Goal: Task Accomplishment & Management: Manage account settings

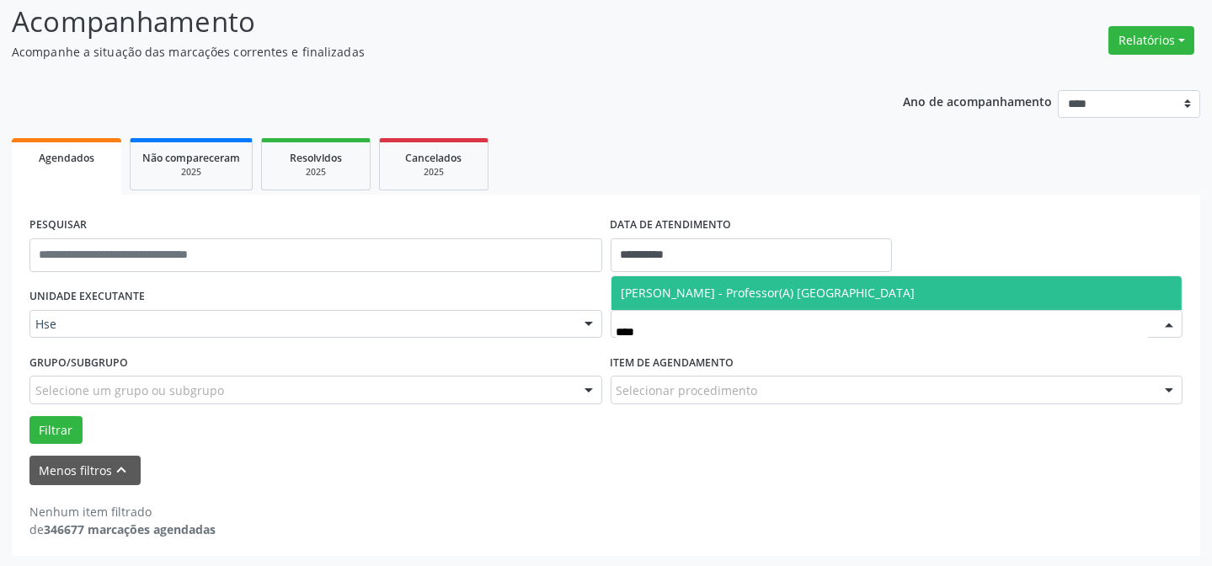
type input "*****"
click at [671, 280] on span "[PERSON_NAME] - Professor(A) [GEOGRAPHIC_DATA]" at bounding box center [896, 293] width 571 height 34
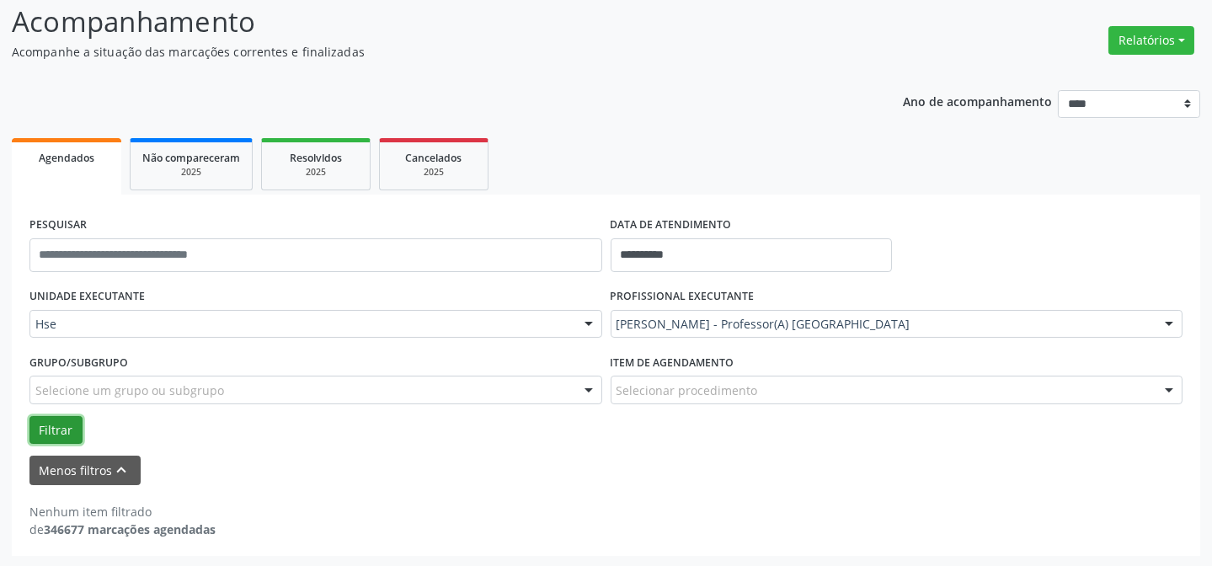
click at [35, 422] on button "Filtrar" at bounding box center [55, 430] width 53 height 29
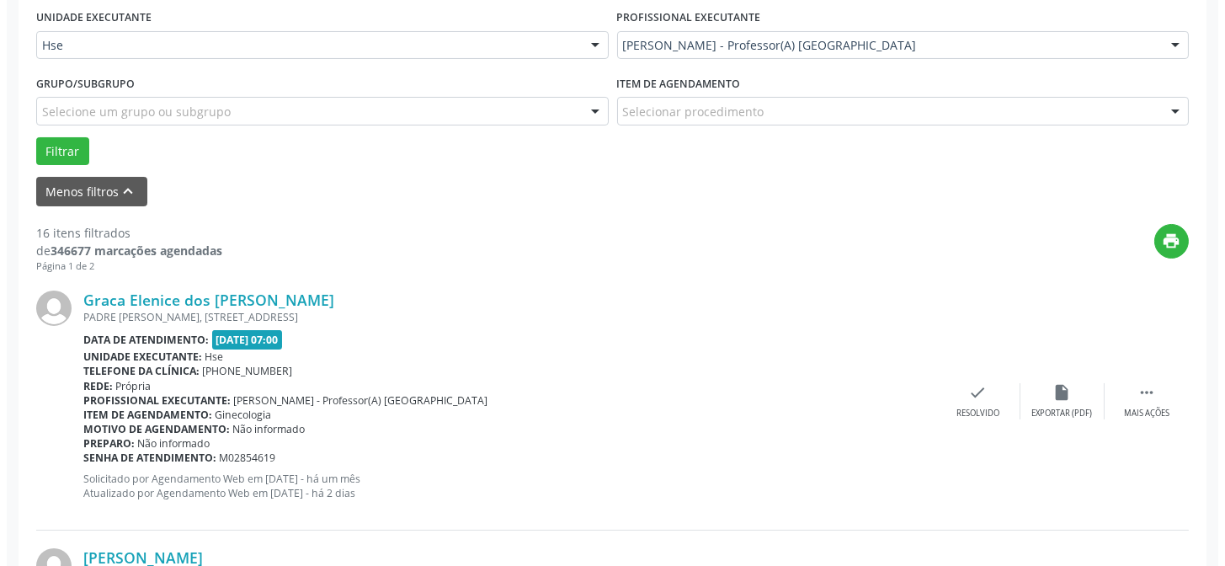
scroll to position [420, 0]
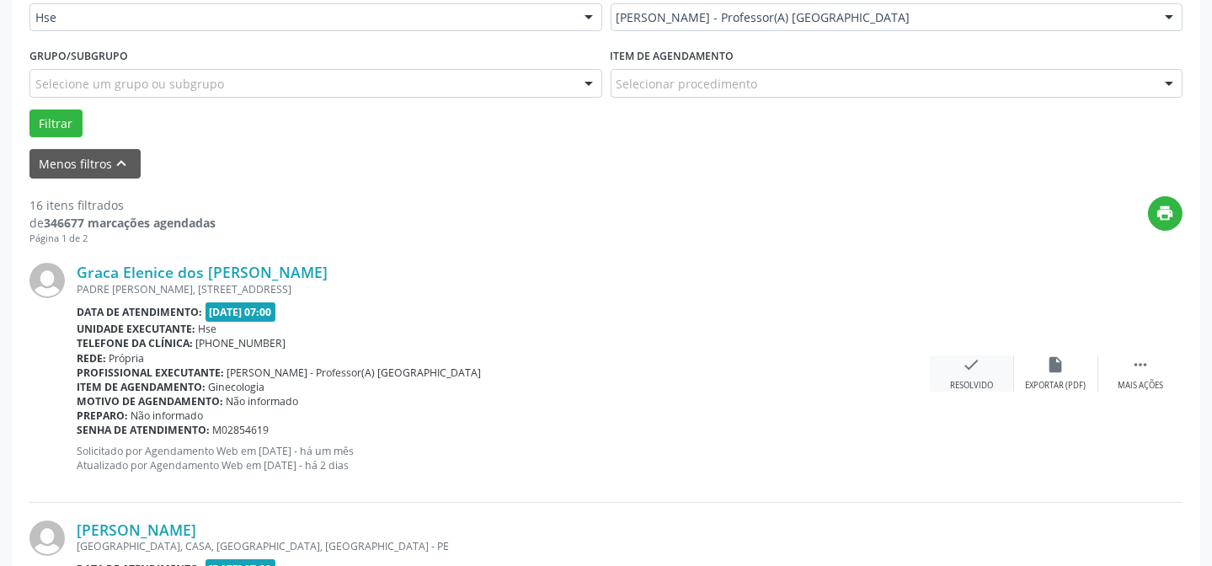
click at [995, 365] on div "check Resolvido" at bounding box center [972, 373] width 84 height 36
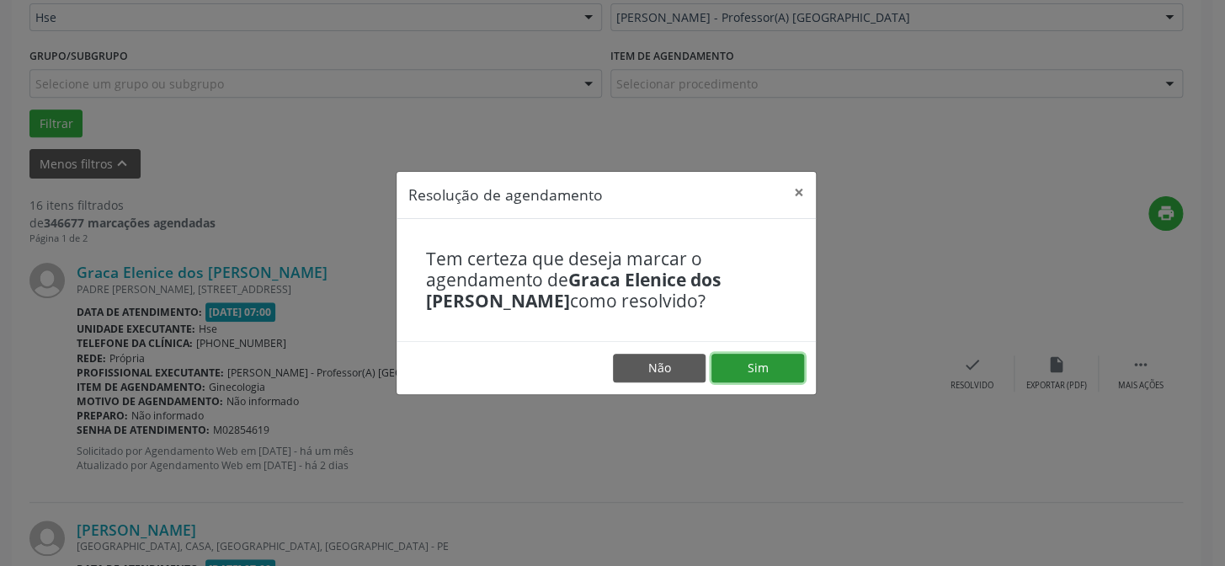
click at [783, 369] on button "Sim" at bounding box center [758, 368] width 93 height 29
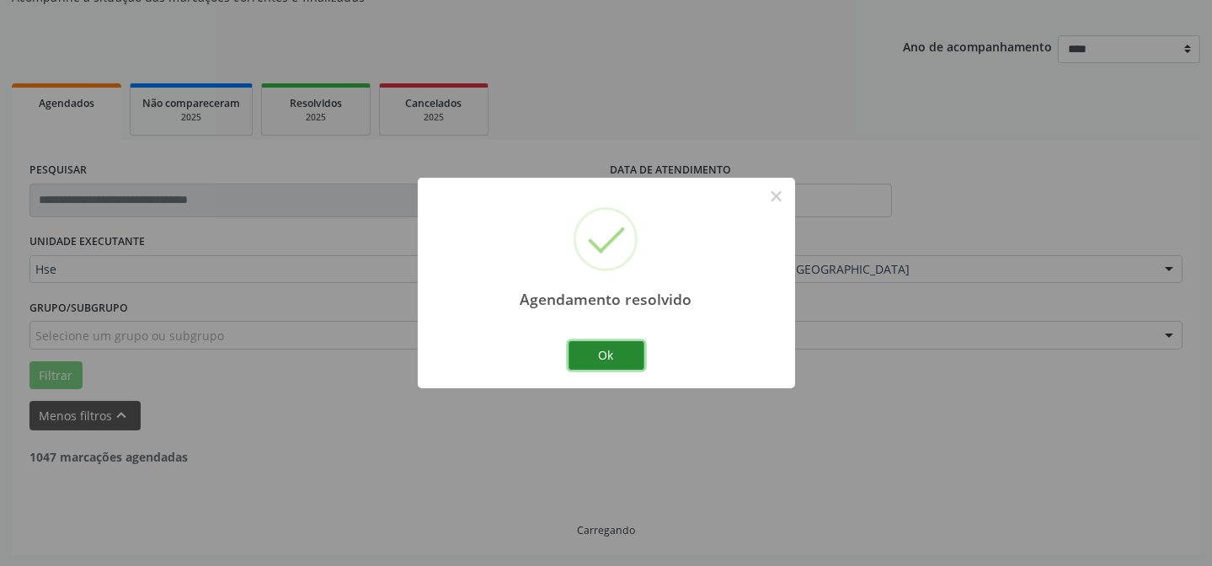
click at [604, 348] on button "Ok" at bounding box center [606, 355] width 76 height 29
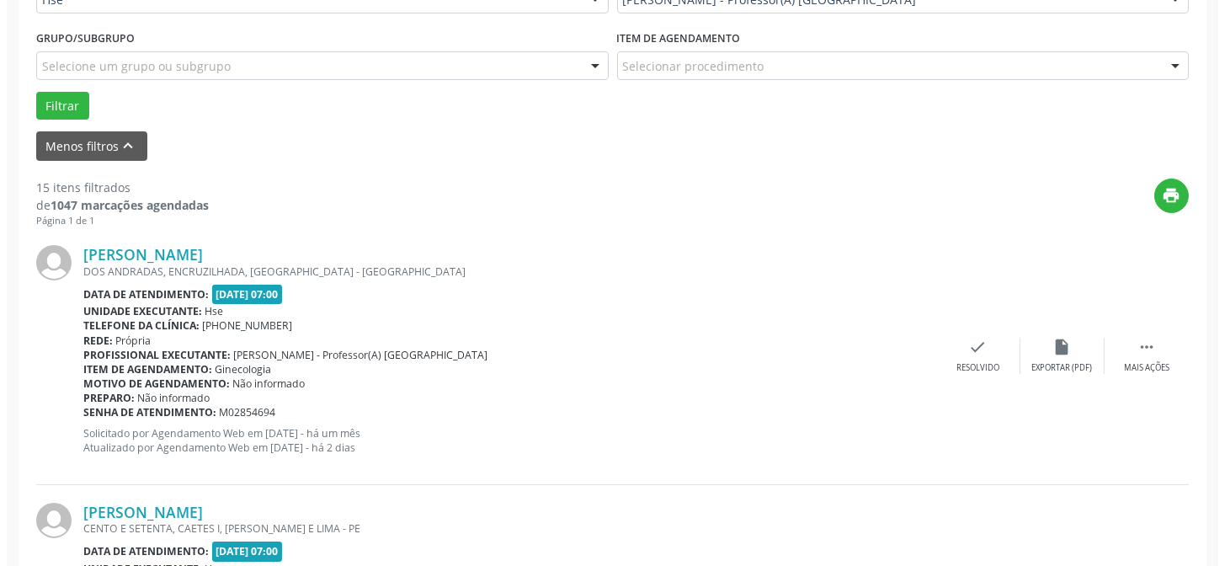
scroll to position [497, 0]
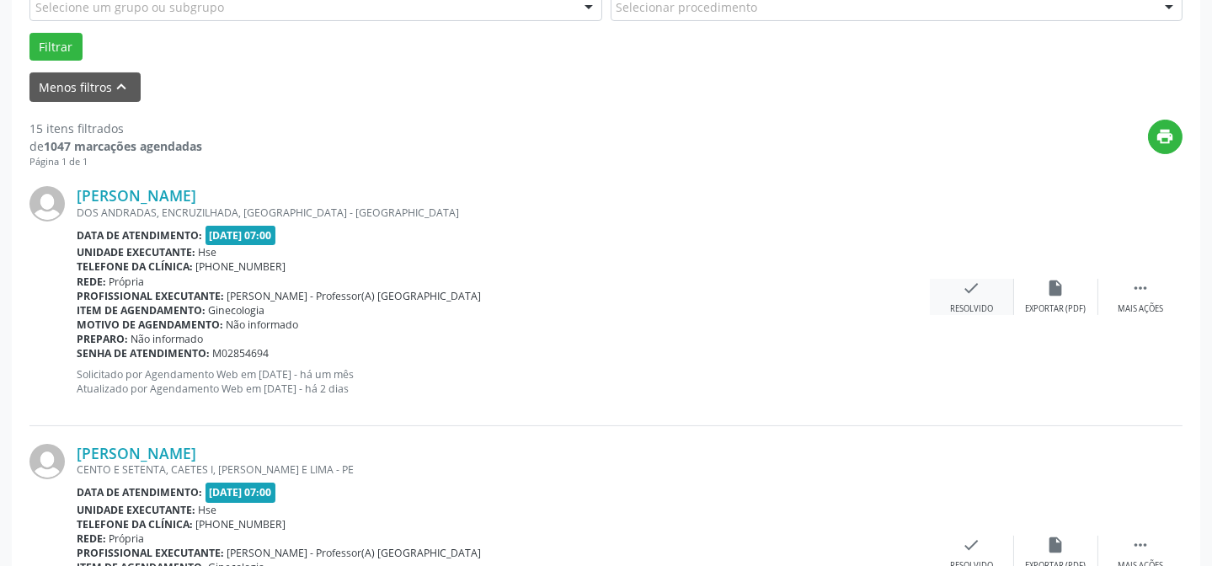
click at [977, 289] on icon "check" at bounding box center [972, 288] width 19 height 19
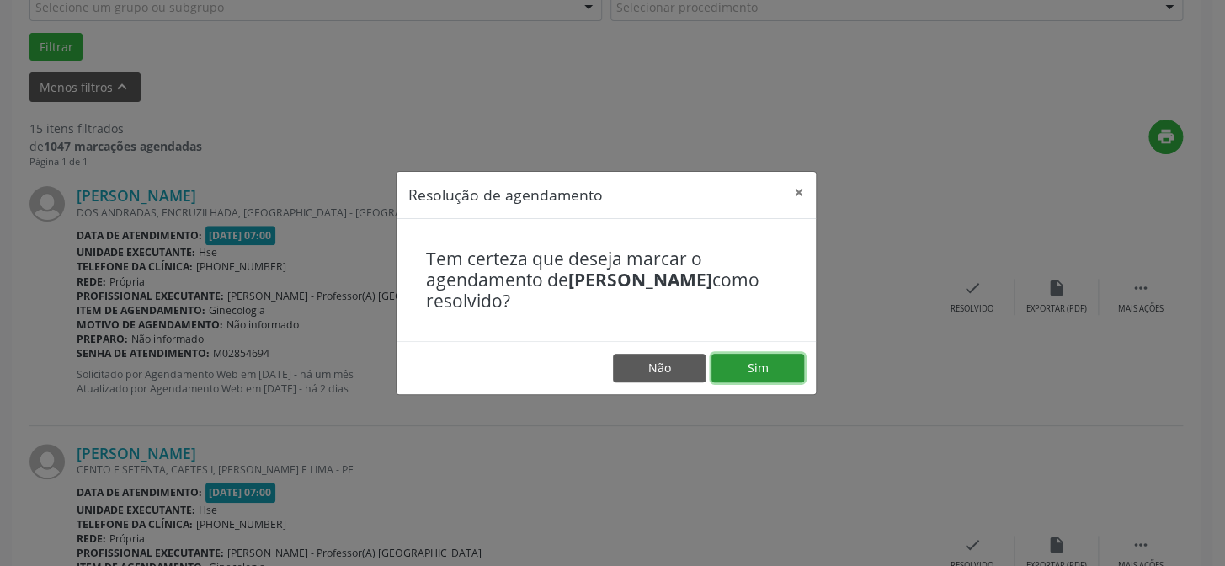
click at [767, 361] on button "Sim" at bounding box center [758, 368] width 93 height 29
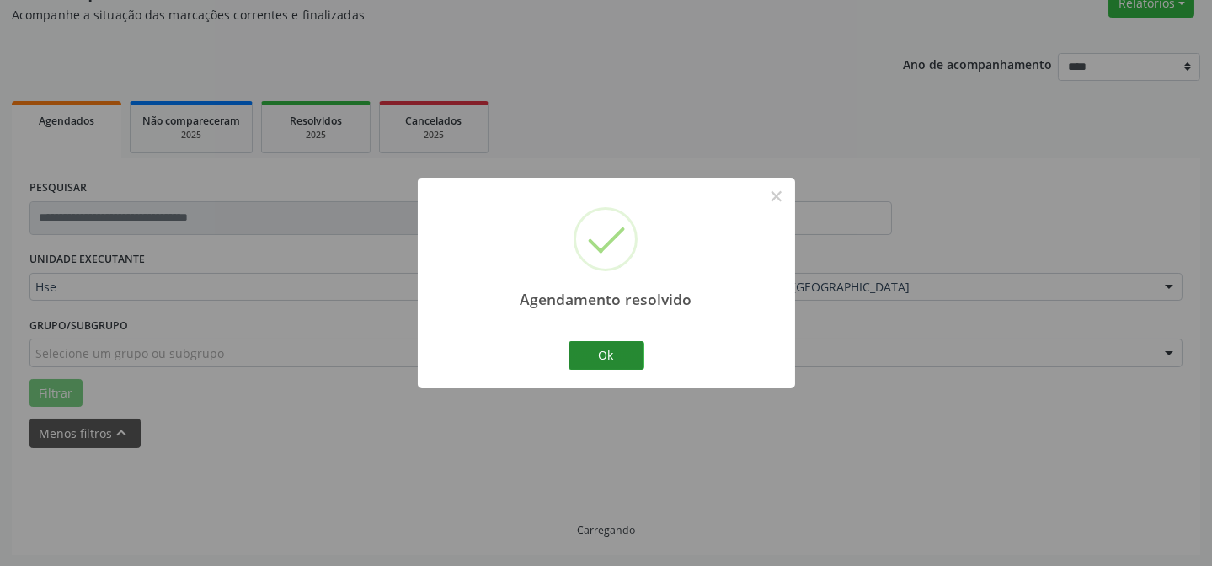
scroll to position [168, 0]
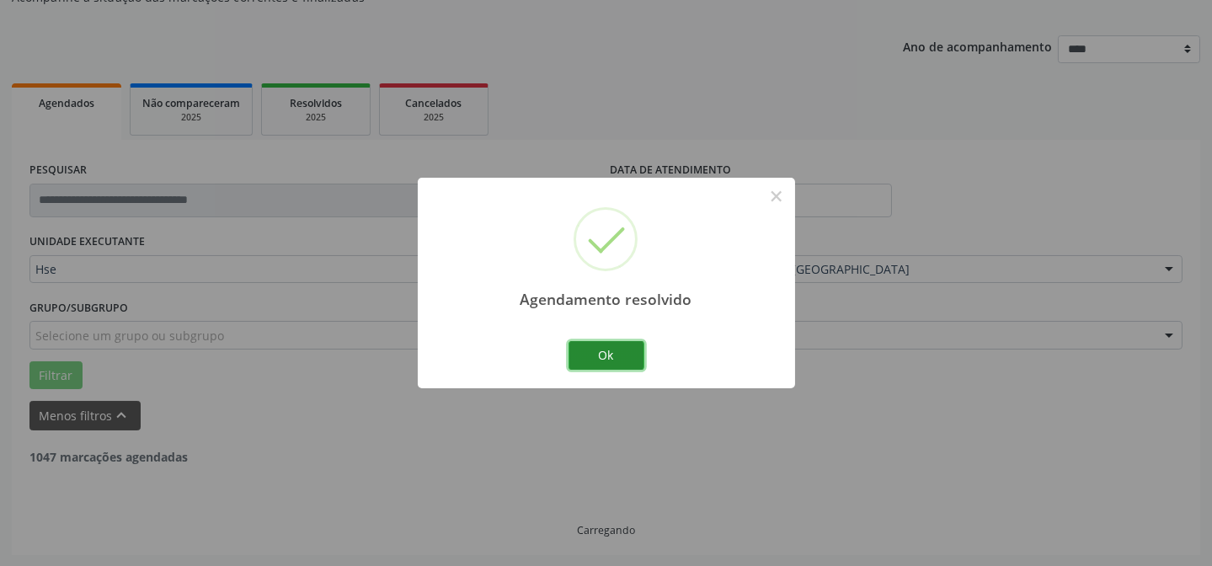
click at [602, 349] on button "Ok" at bounding box center [606, 355] width 76 height 29
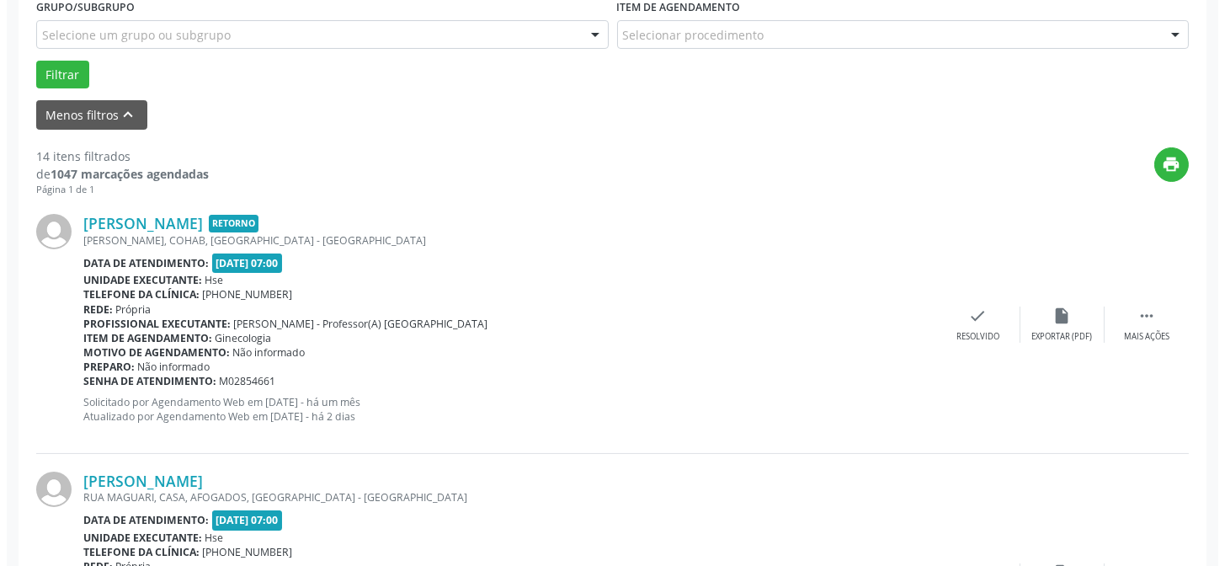
scroll to position [474, 0]
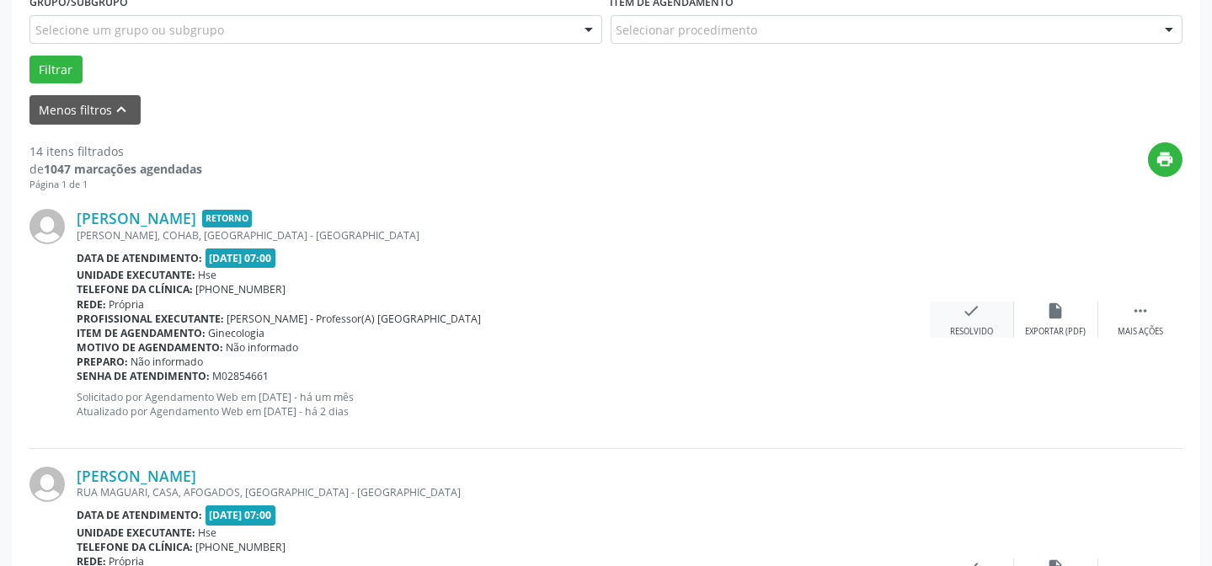
click at [952, 312] on div "check Resolvido" at bounding box center [972, 319] width 84 height 36
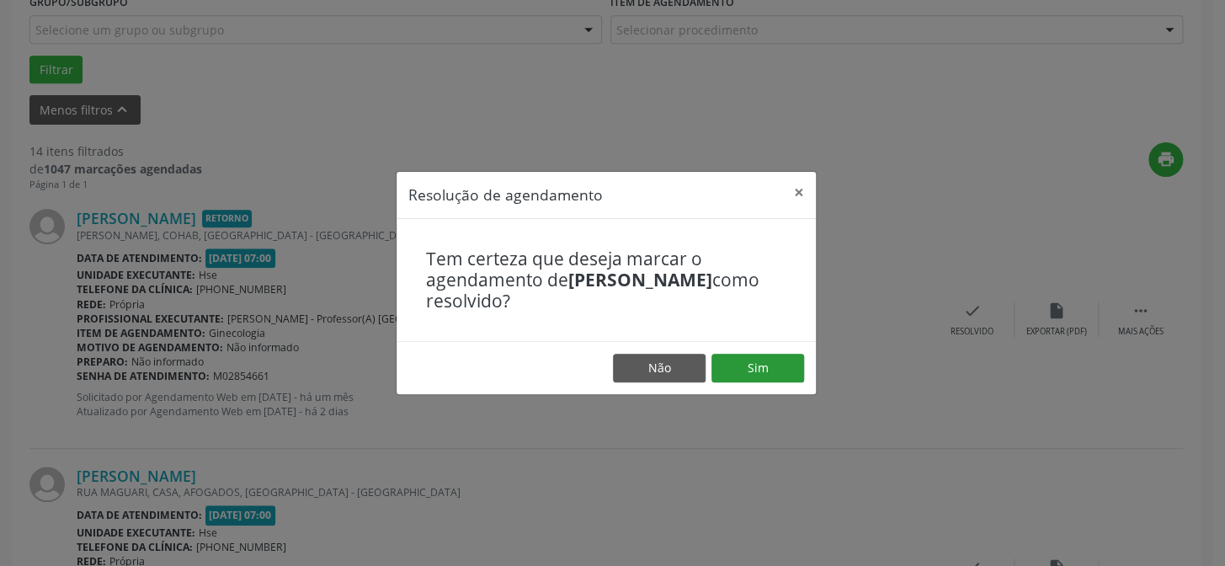
click at [749, 354] on footer "Não Sim" at bounding box center [606, 367] width 419 height 53
click at [746, 361] on button "Sim" at bounding box center [758, 368] width 93 height 29
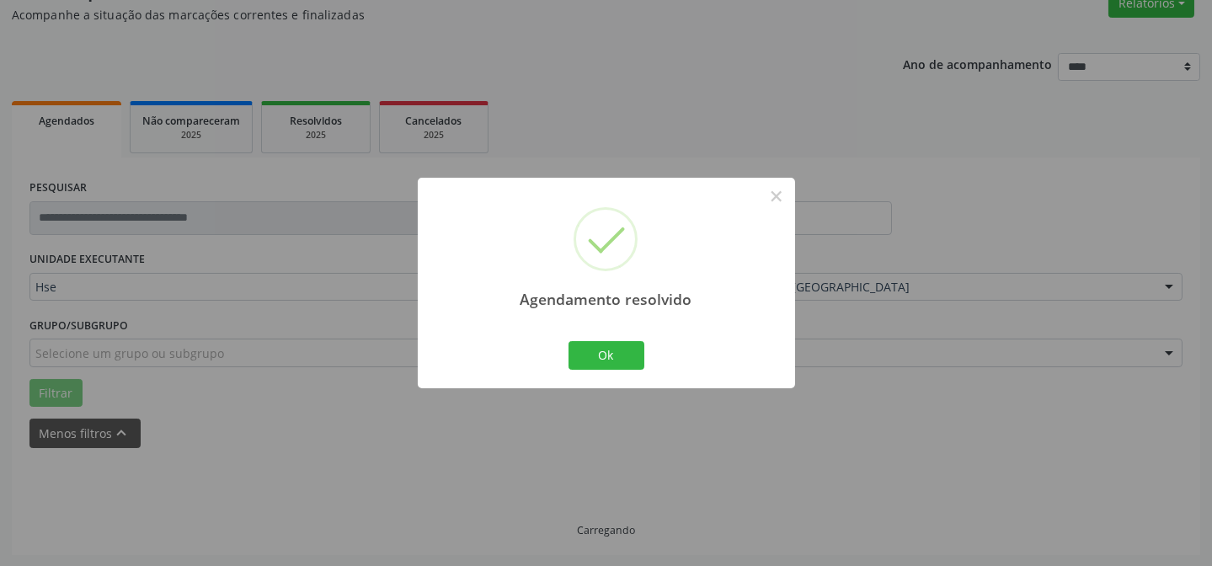
scroll to position [168, 0]
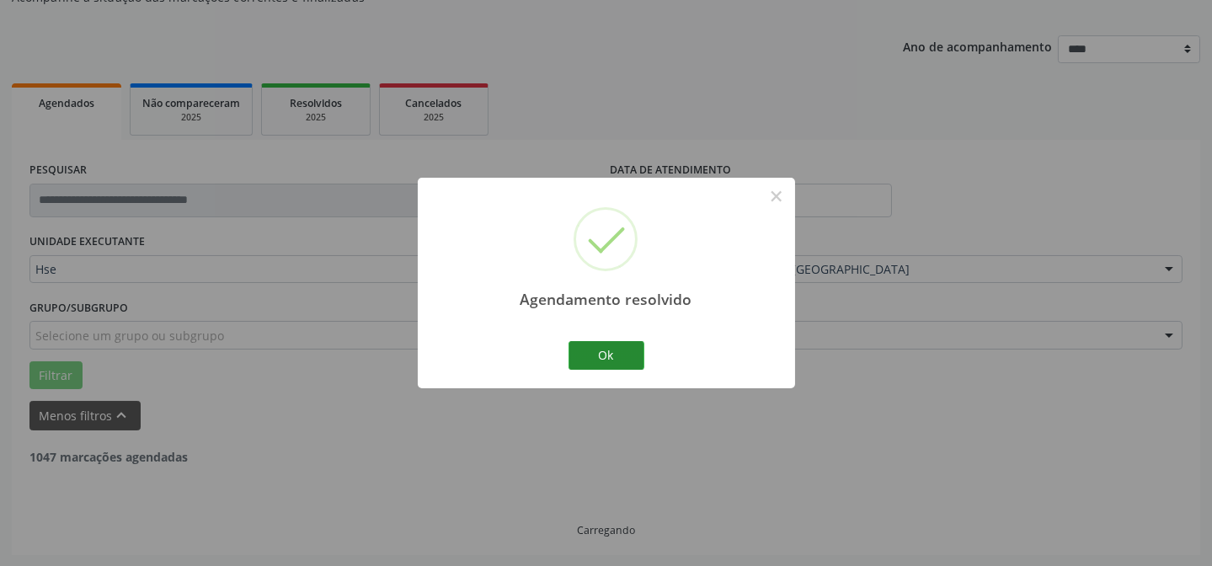
drag, startPoint x: 553, startPoint y: 348, endPoint x: 606, endPoint y: 345, distance: 53.1
click at [564, 349] on div "Agendamento resolvido × Ok Cancel" at bounding box center [606, 283] width 377 height 210
click at [611, 347] on button "Ok" at bounding box center [606, 355] width 76 height 29
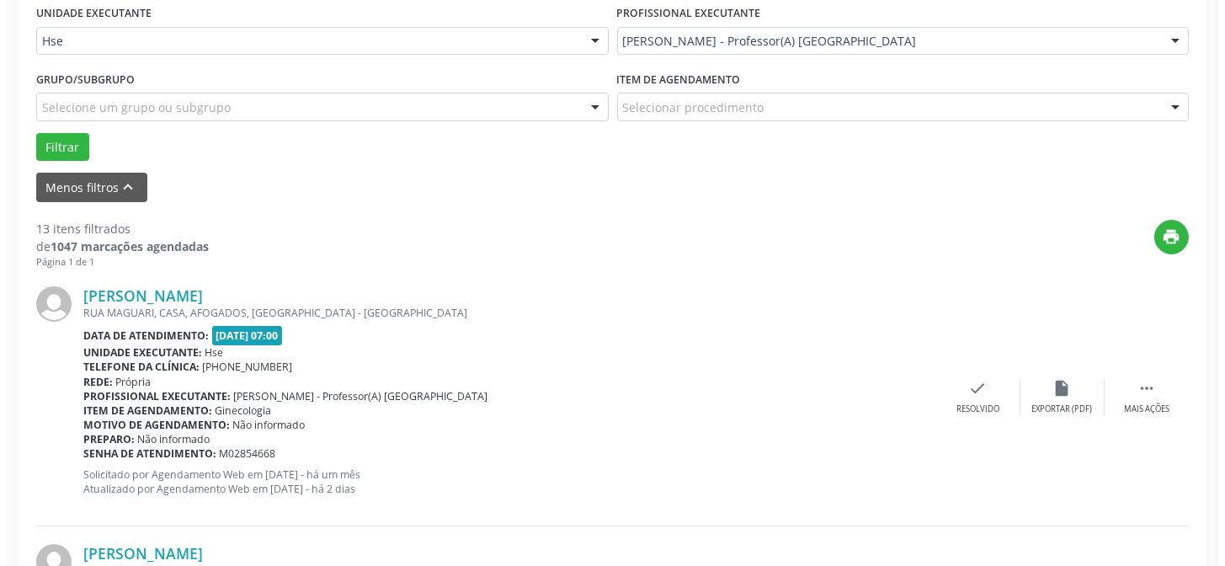
scroll to position [397, 0]
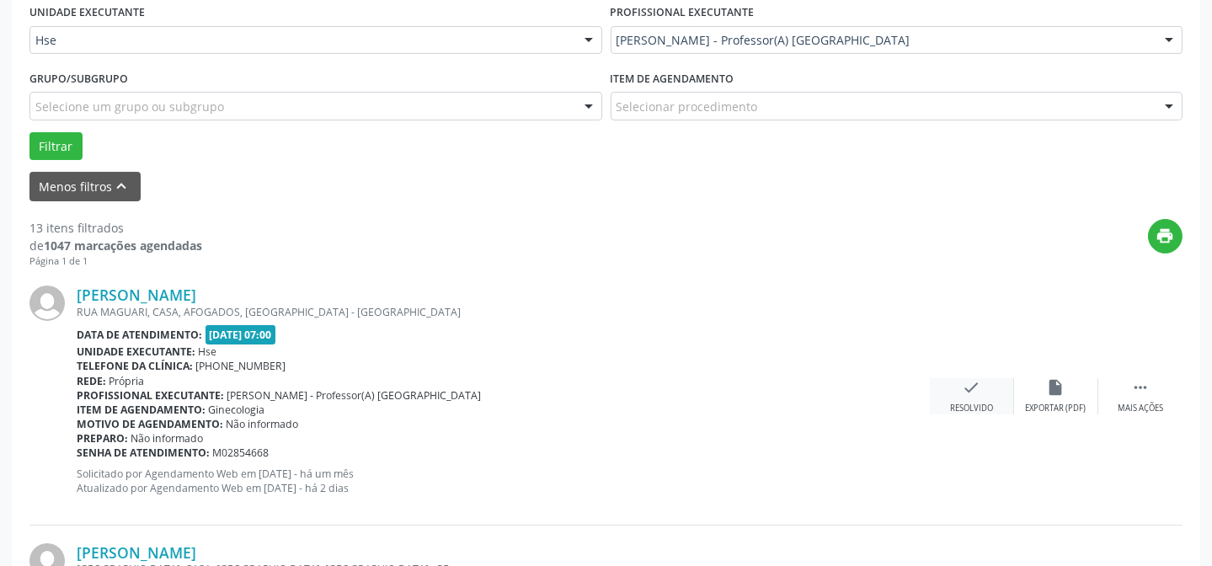
click at [975, 387] on icon "check" at bounding box center [972, 387] width 19 height 19
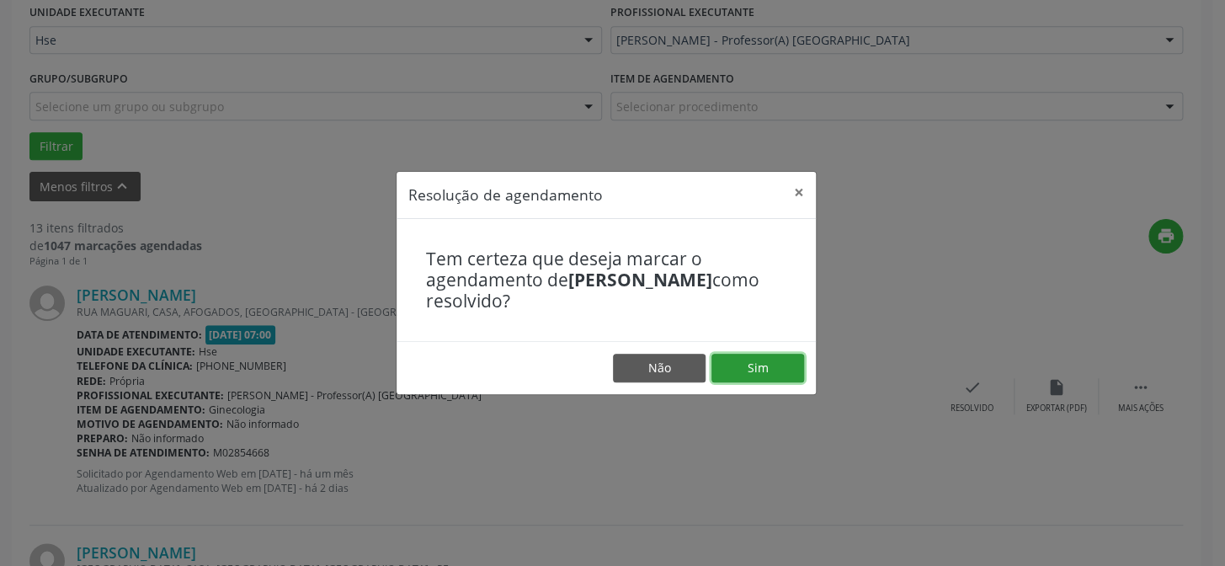
click at [789, 368] on button "Sim" at bounding box center [758, 368] width 93 height 29
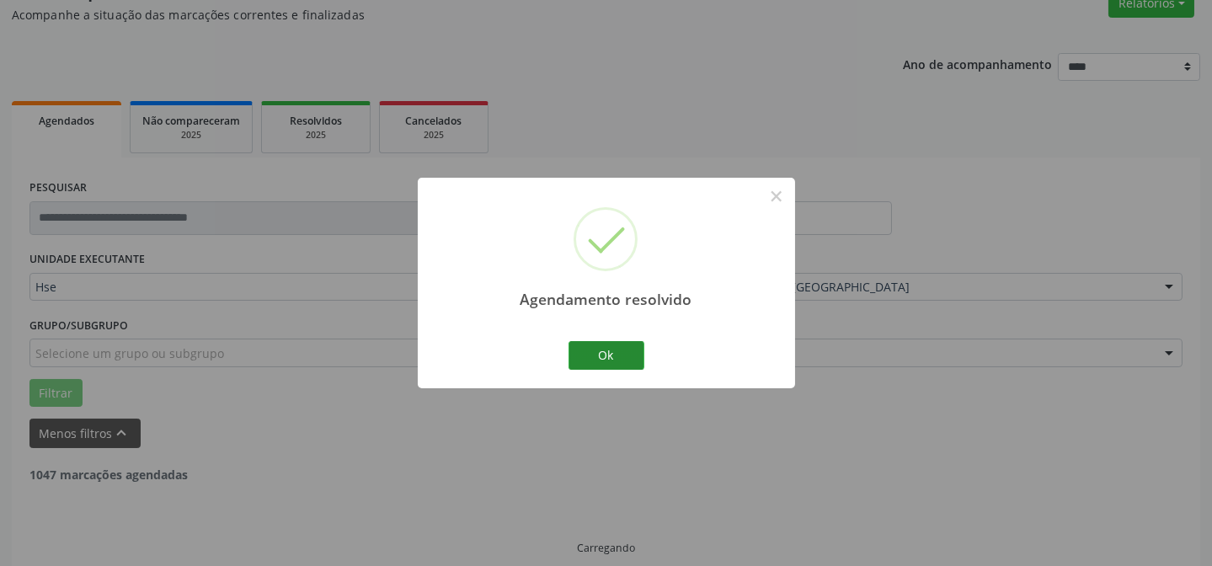
scroll to position [168, 0]
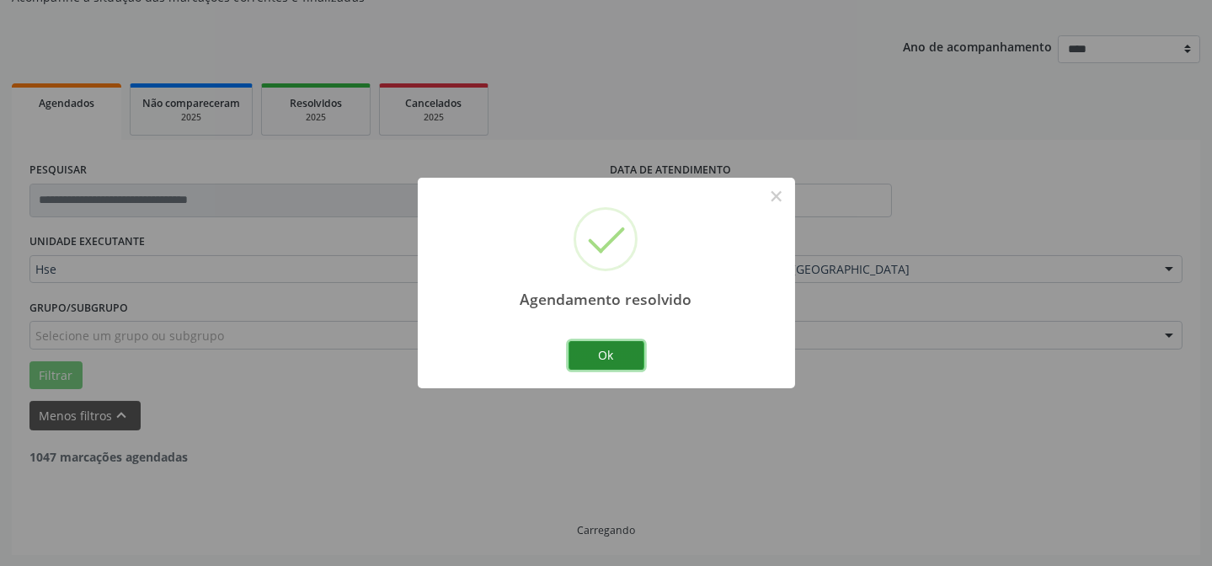
click at [614, 354] on button "Ok" at bounding box center [606, 355] width 76 height 29
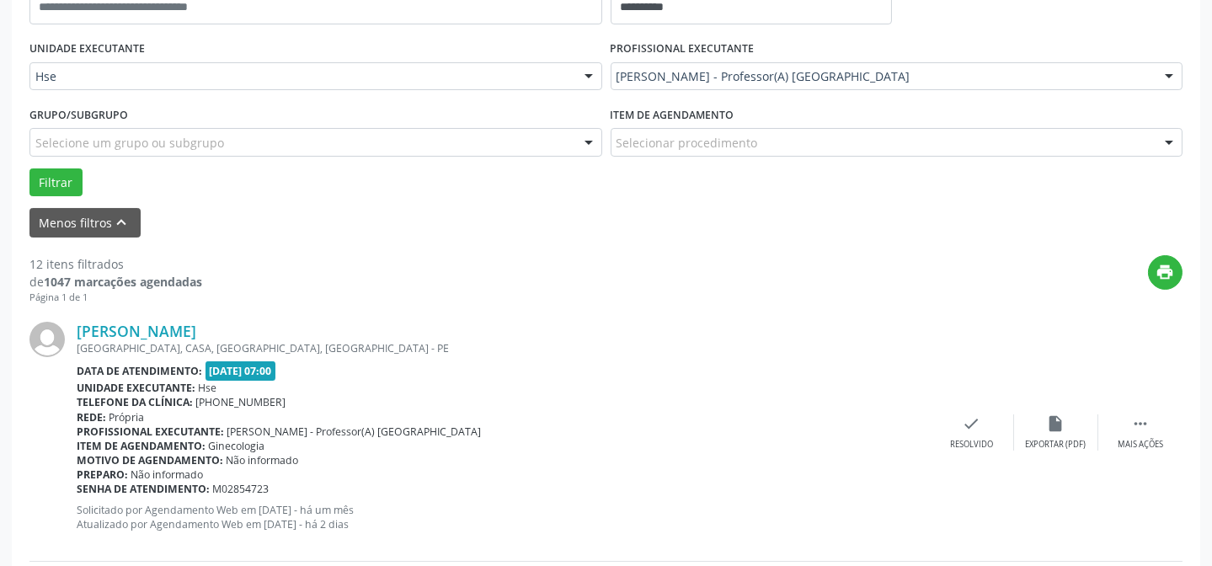
scroll to position [397, 0]
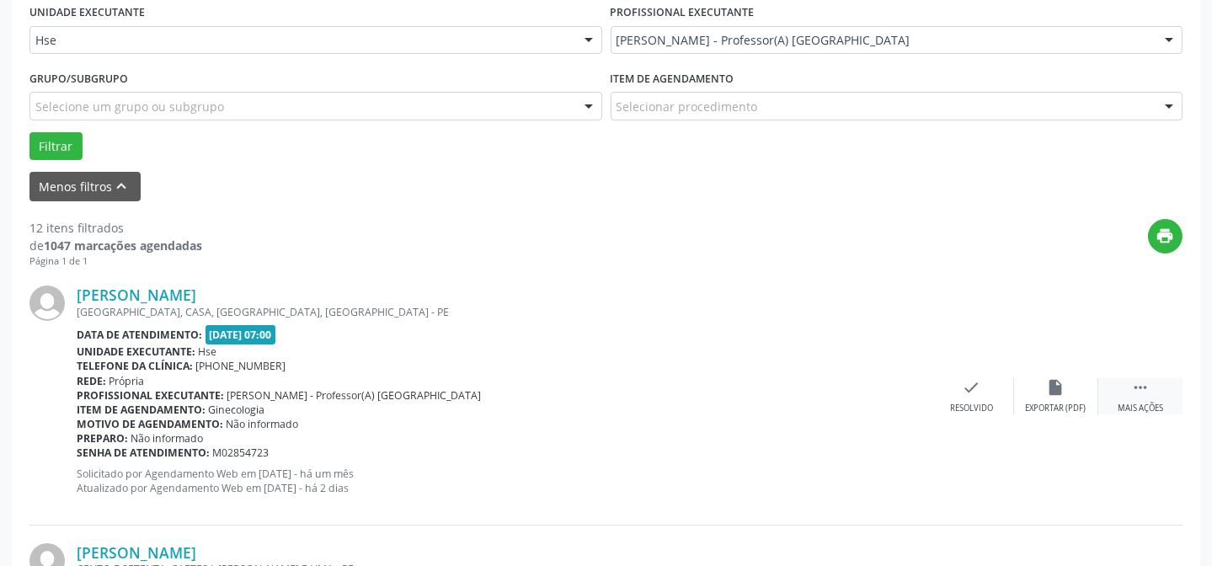
click at [1126, 395] on div " Mais ações" at bounding box center [1140, 396] width 84 height 36
click at [1044, 387] on div "alarm_off Não compareceu" at bounding box center [1056, 396] width 84 height 36
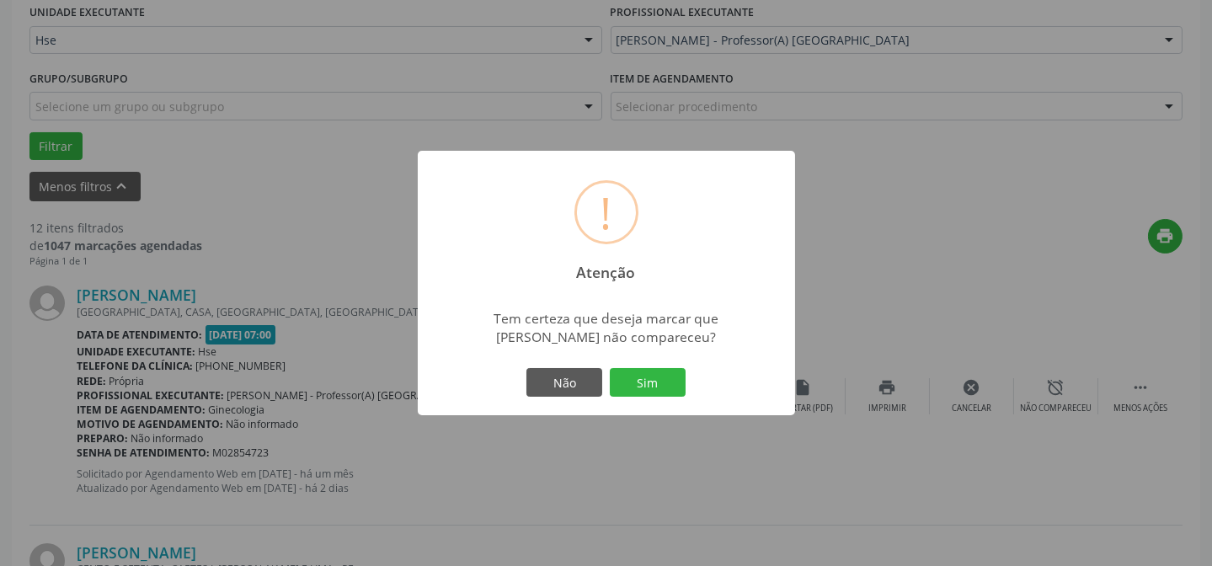
click at [658, 374] on button "Sim" at bounding box center [648, 382] width 76 height 29
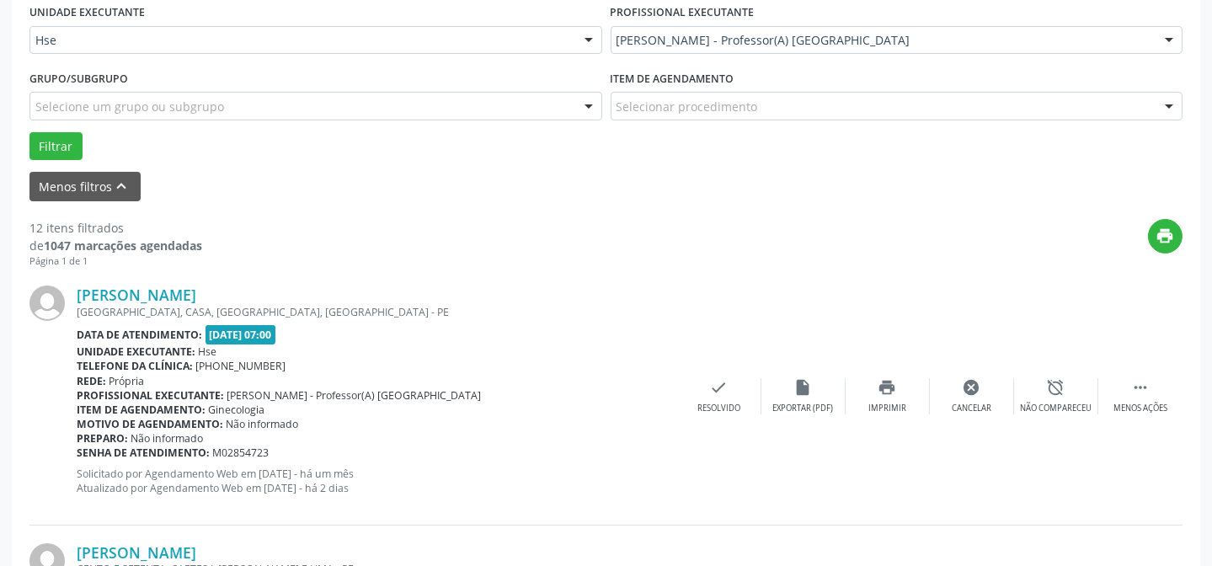
scroll to position [168, 0]
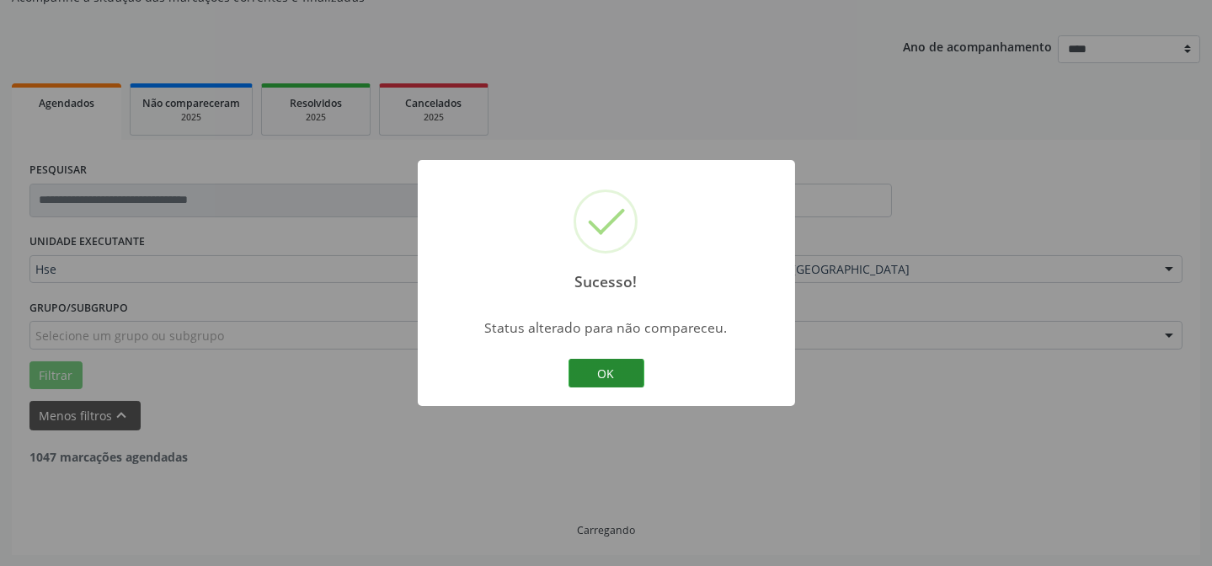
click at [587, 370] on button "OK" at bounding box center [606, 373] width 76 height 29
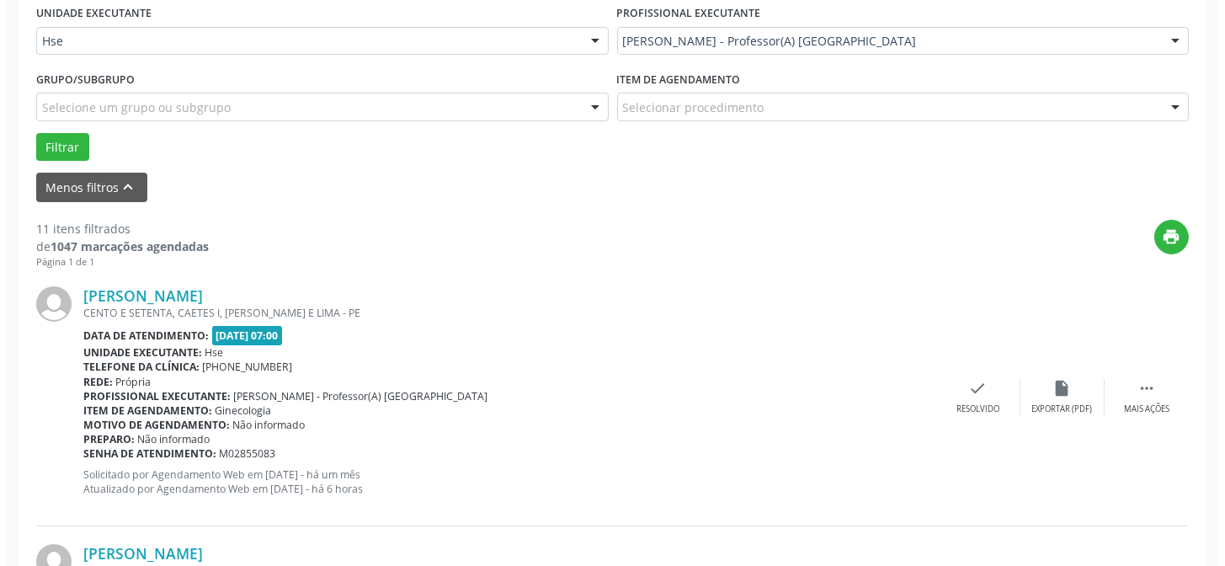
scroll to position [397, 0]
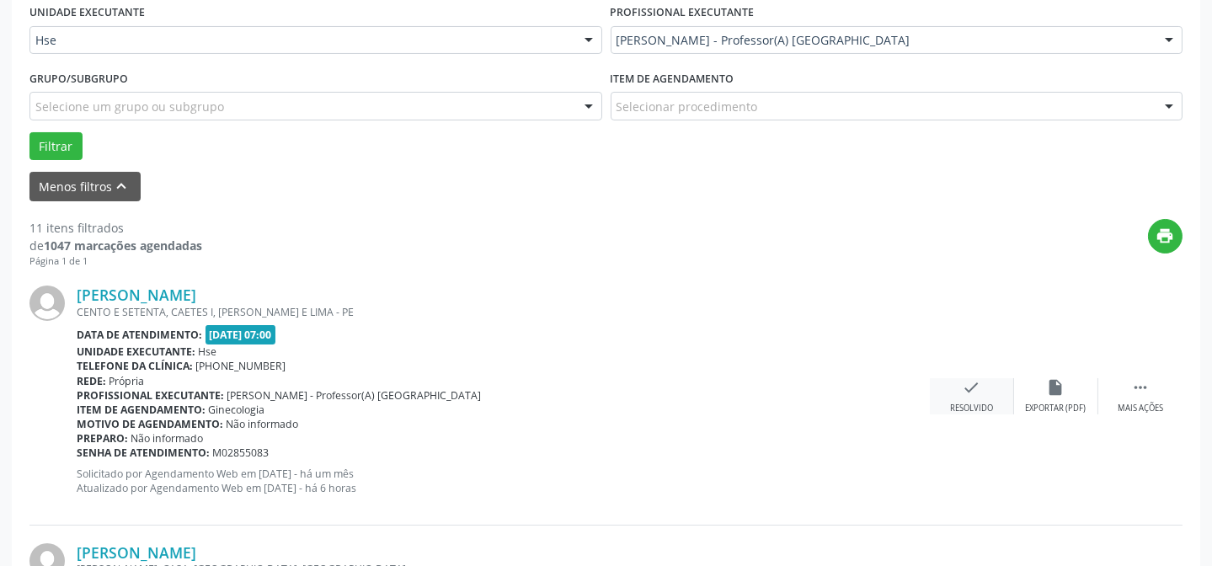
click at [980, 378] on icon "check" at bounding box center [972, 387] width 19 height 19
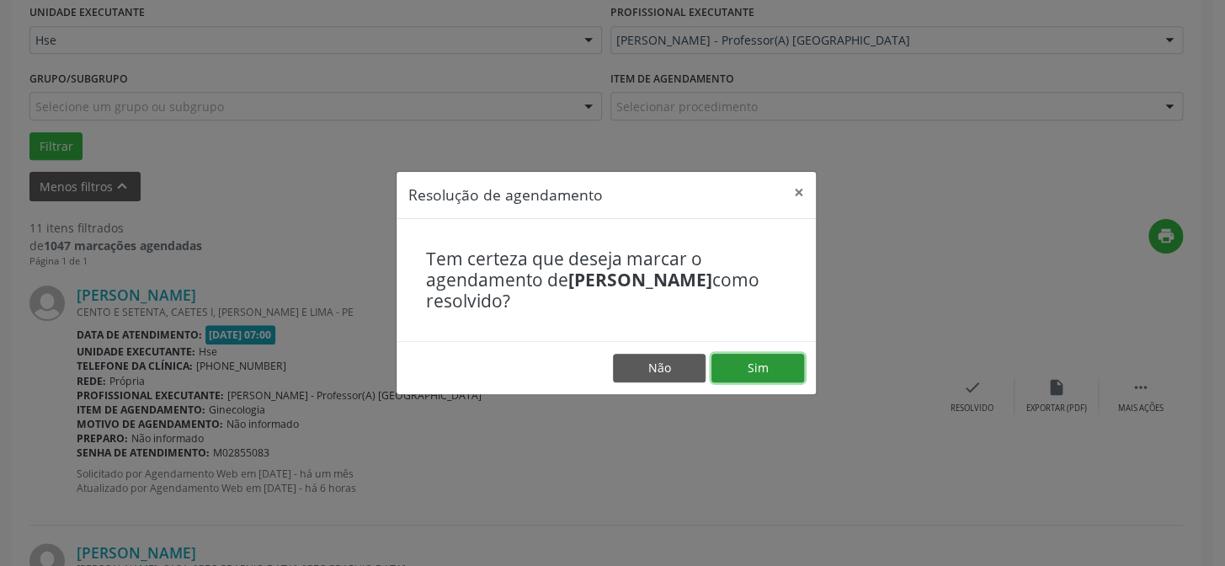
click at [790, 363] on button "Sim" at bounding box center [758, 368] width 93 height 29
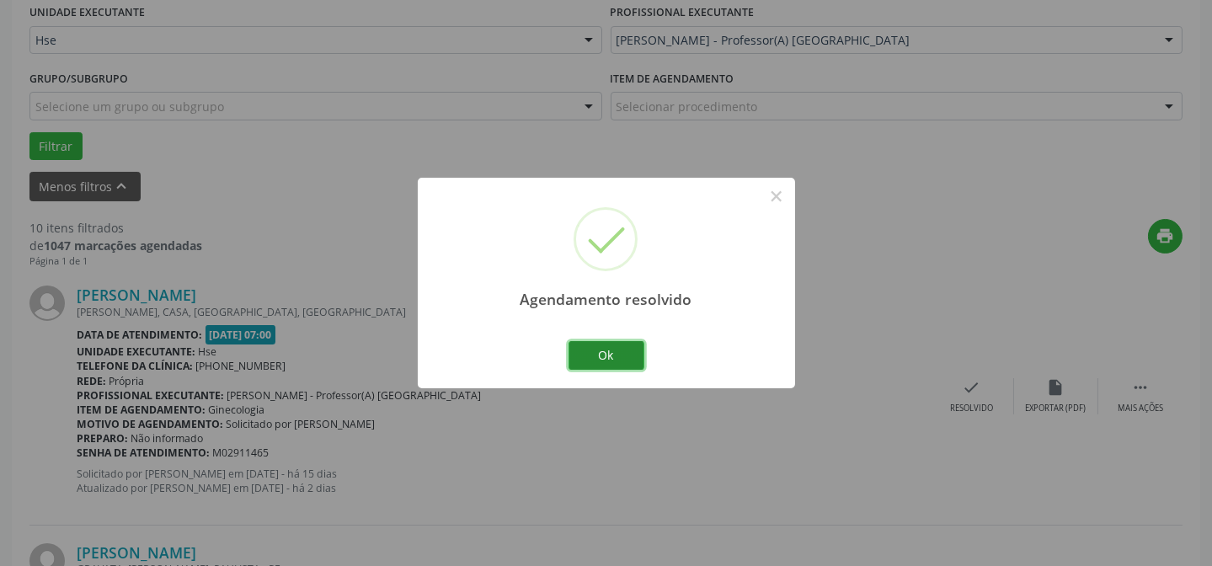
click at [606, 349] on button "Ok" at bounding box center [606, 355] width 76 height 29
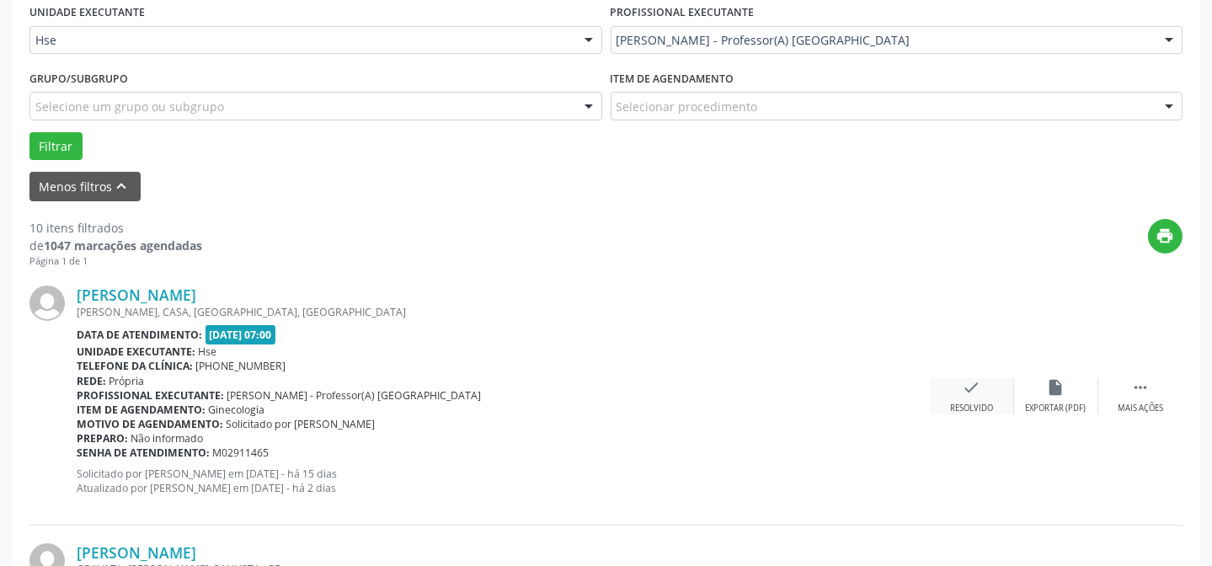
click at [988, 389] on div "check Resolvido" at bounding box center [972, 396] width 84 height 36
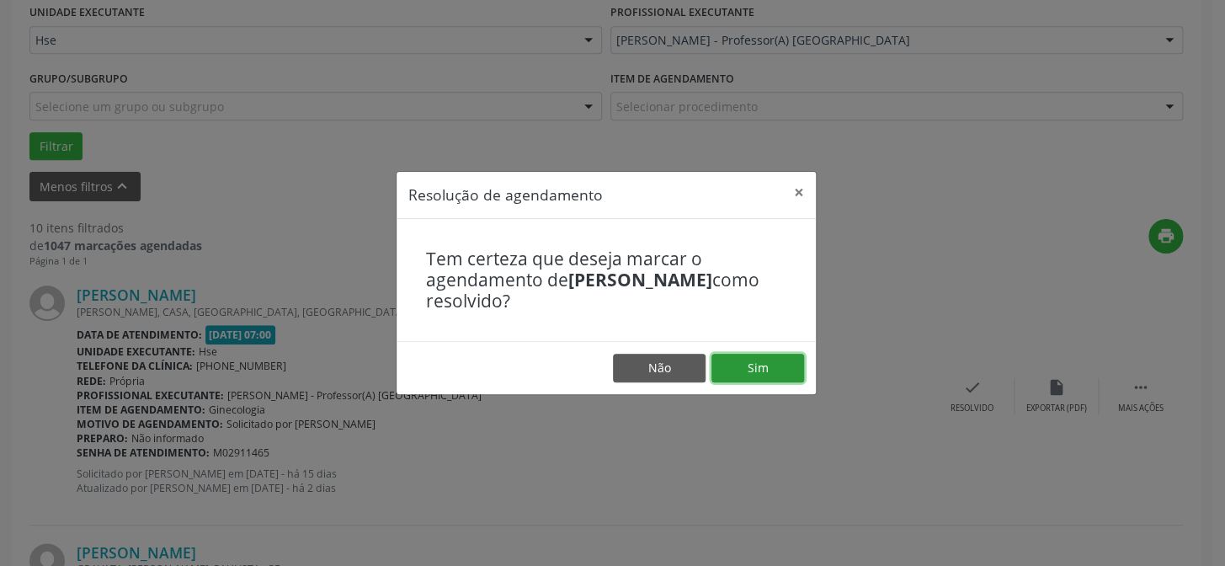
click at [771, 366] on button "Sim" at bounding box center [758, 368] width 93 height 29
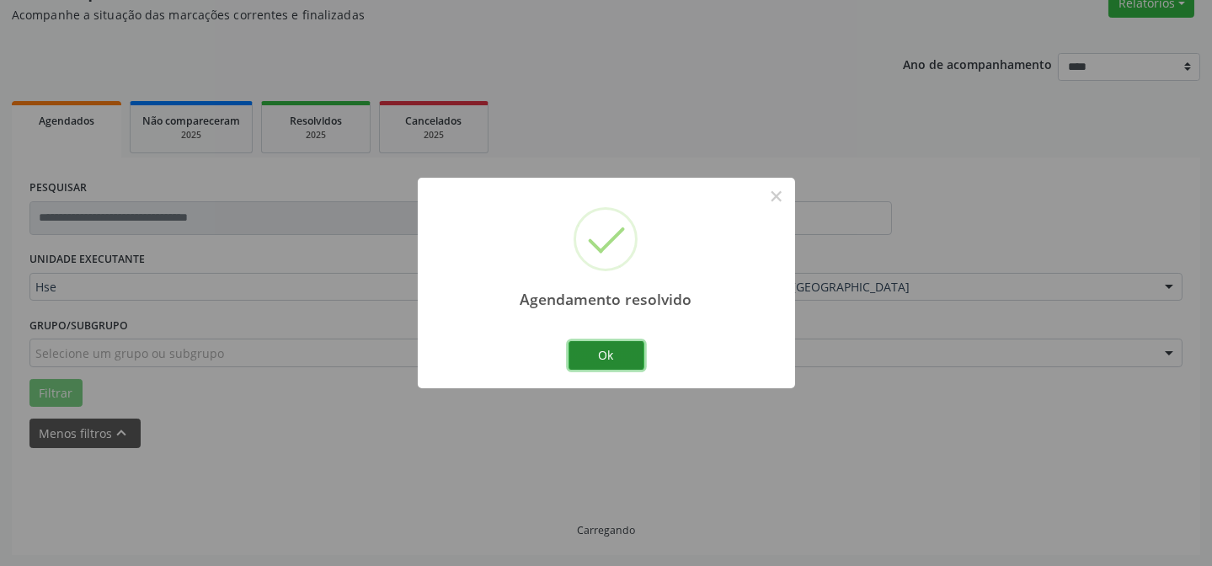
click at [612, 350] on button "Ok" at bounding box center [606, 355] width 76 height 29
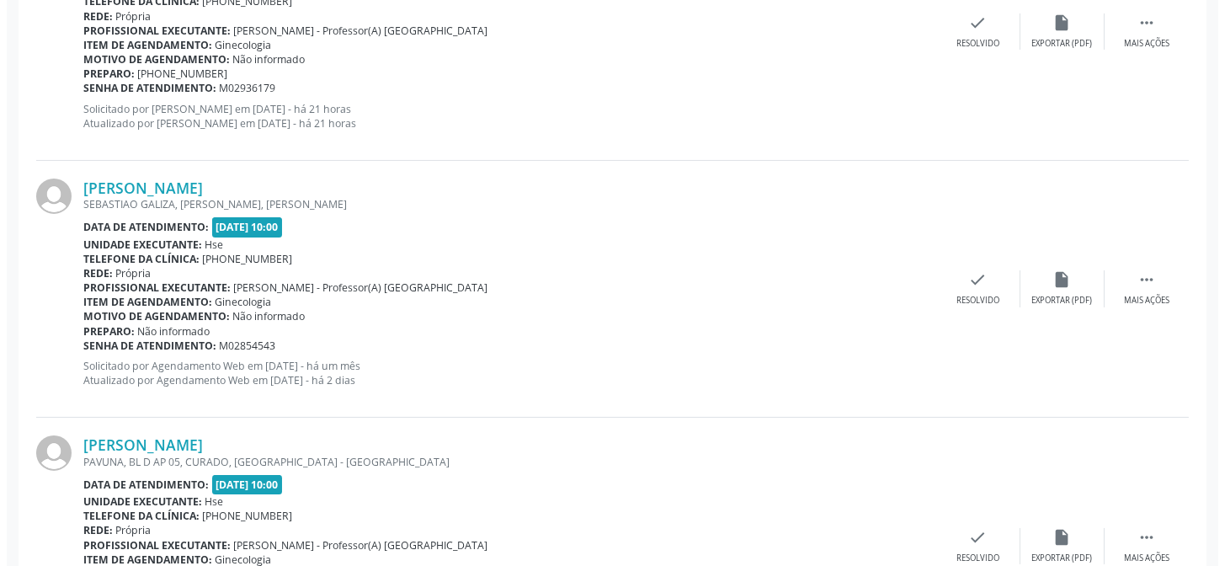
scroll to position [763, 0]
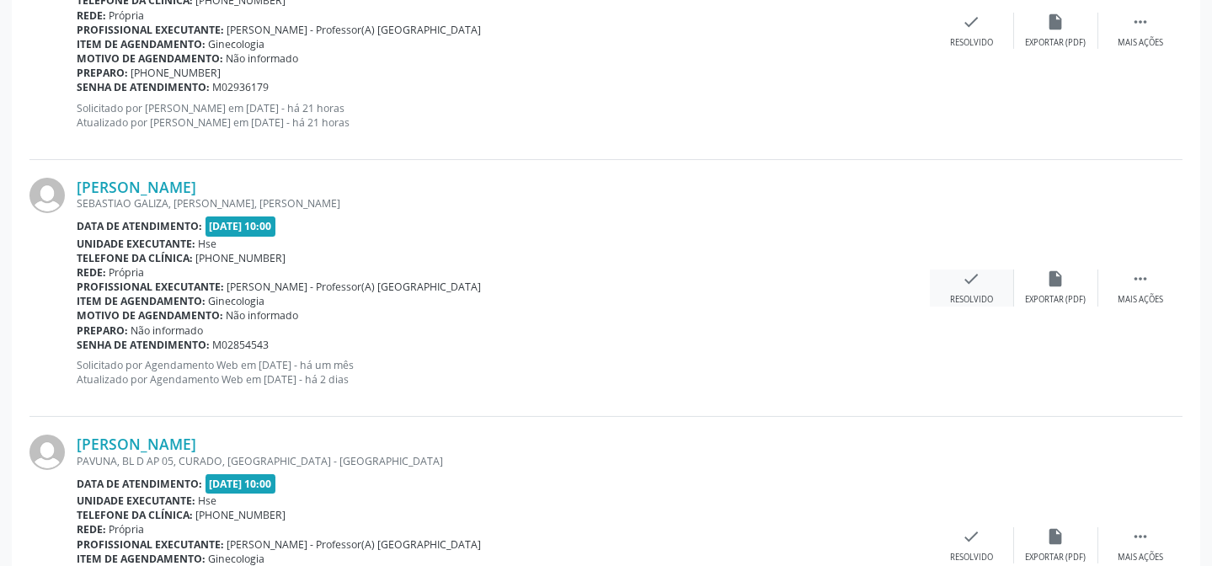
click at [975, 300] on div "Resolvido" at bounding box center [971, 300] width 43 height 12
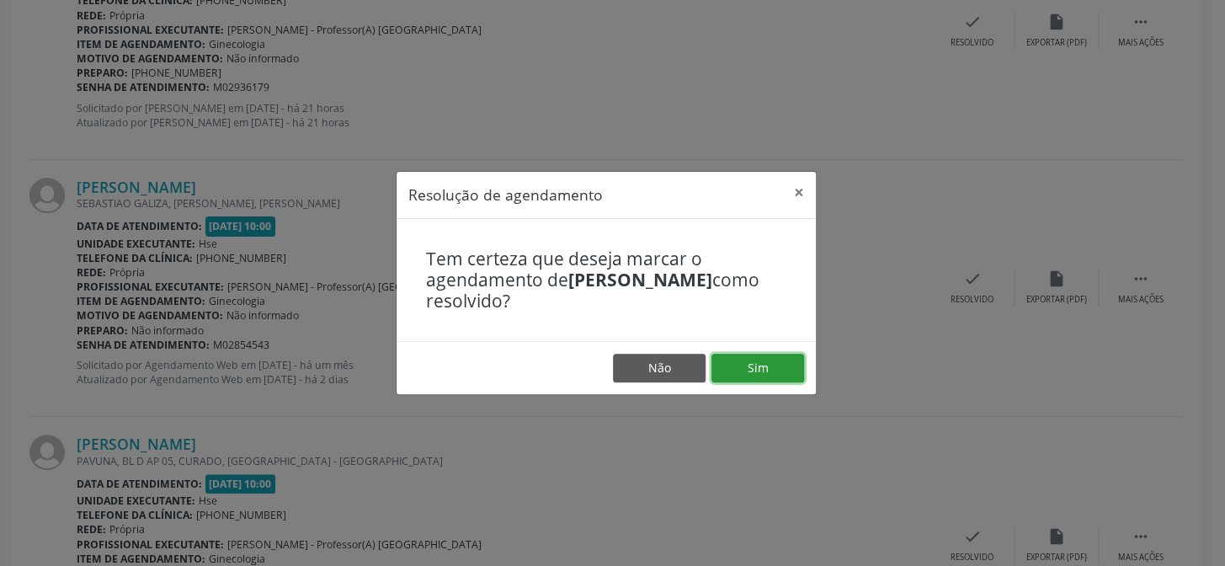
click at [754, 362] on button "Sim" at bounding box center [758, 368] width 93 height 29
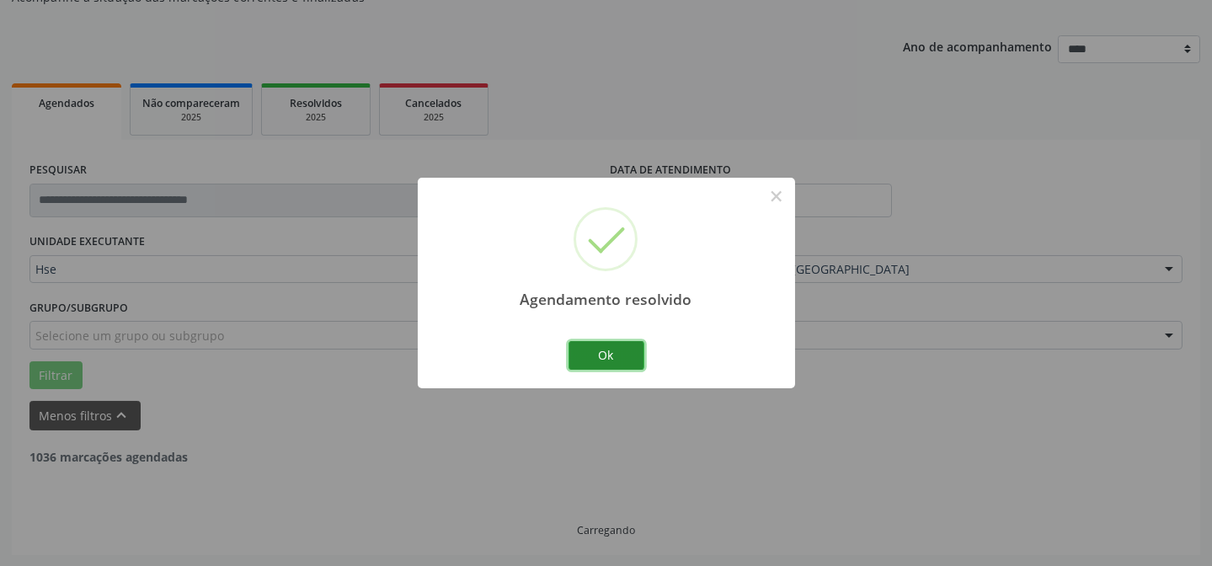
click at [595, 356] on button "Ok" at bounding box center [606, 355] width 76 height 29
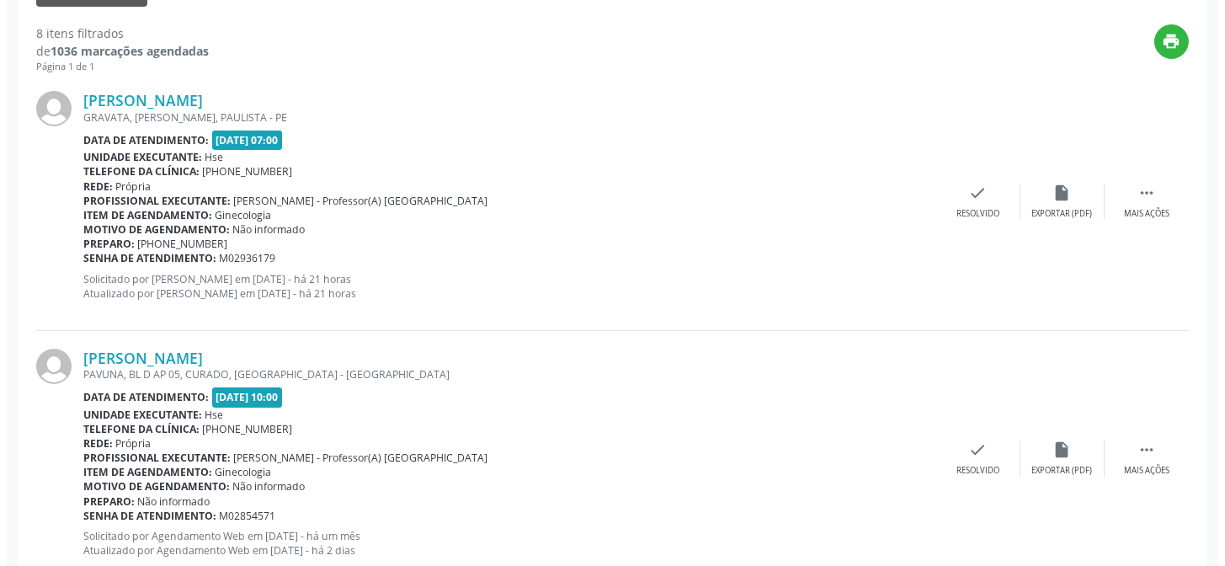
scroll to position [627, 0]
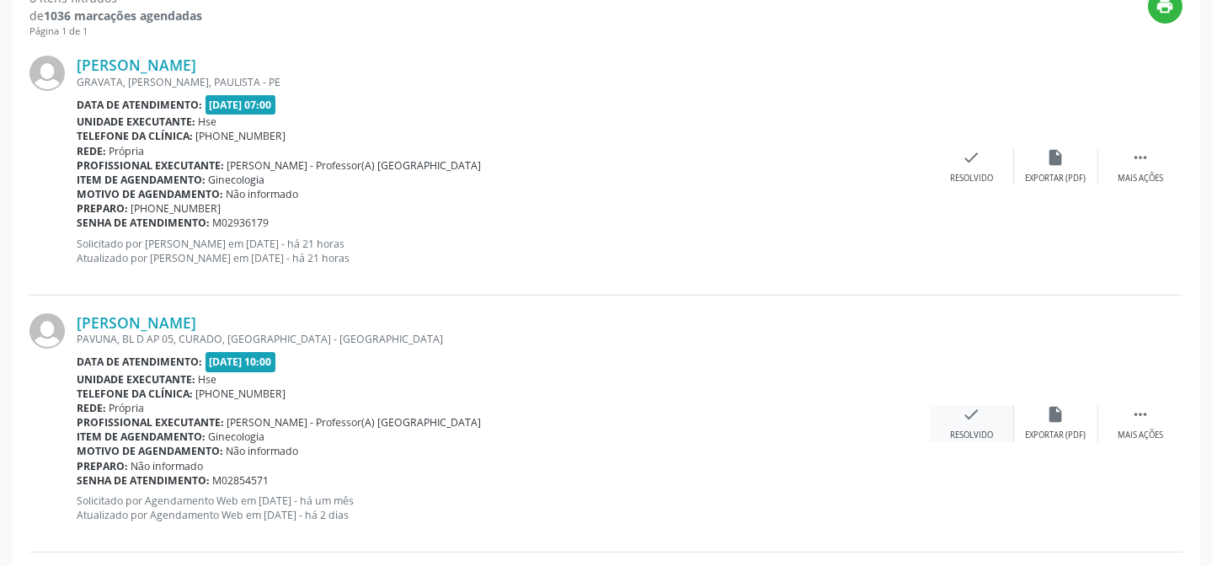
click at [979, 417] on icon "check" at bounding box center [972, 414] width 19 height 19
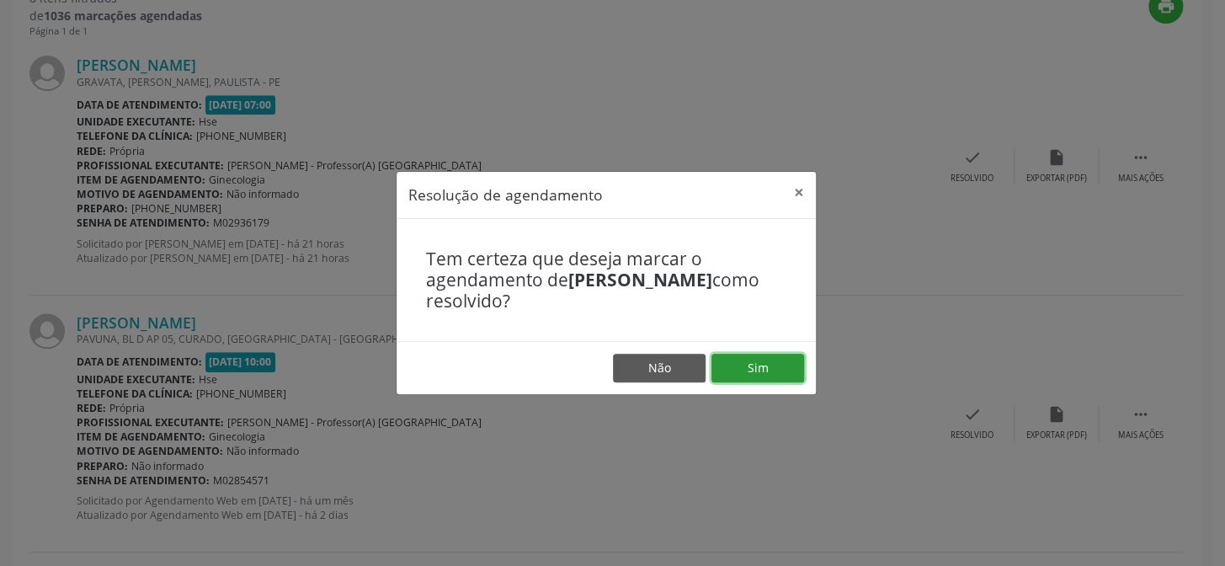
click at [766, 362] on button "Sim" at bounding box center [758, 368] width 93 height 29
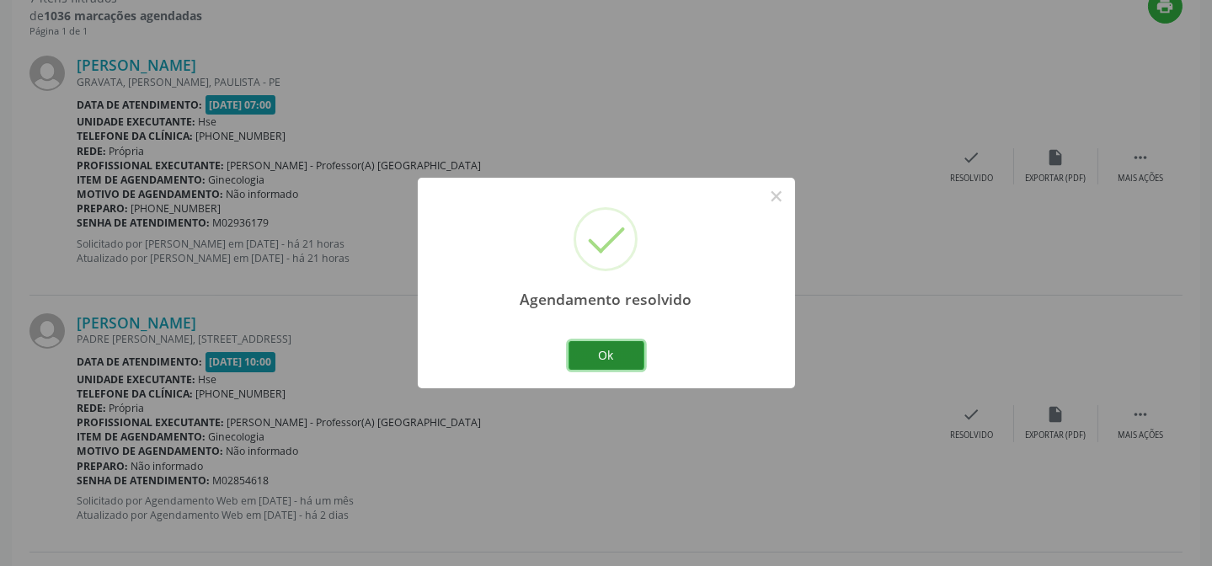
click at [595, 360] on button "Ok" at bounding box center [606, 355] width 76 height 29
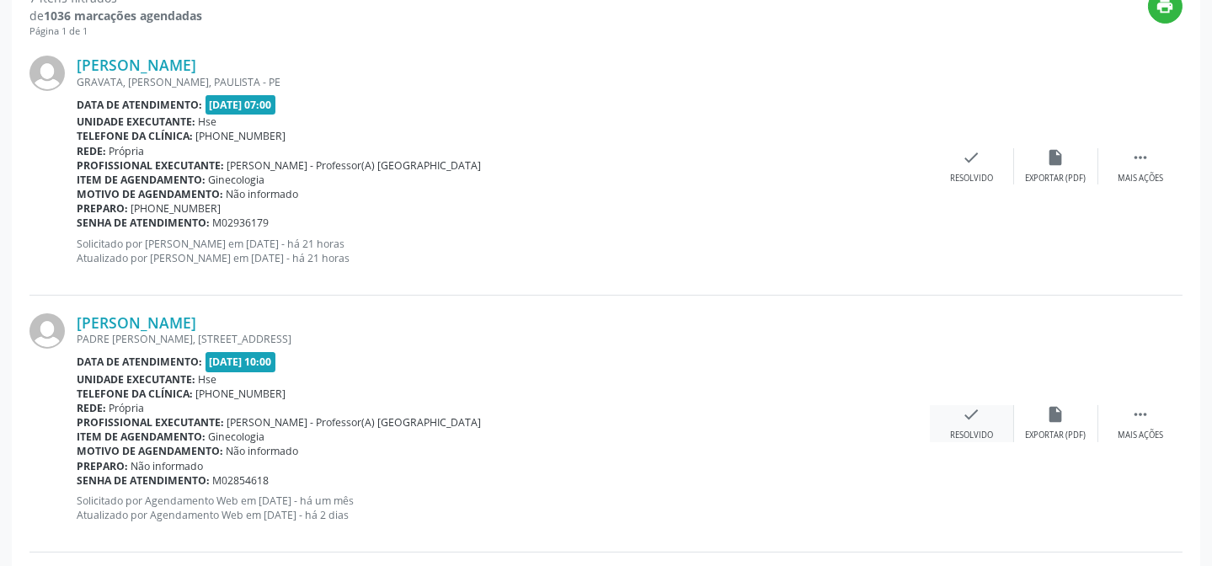
click at [984, 418] on div "check Resolvido" at bounding box center [972, 423] width 84 height 36
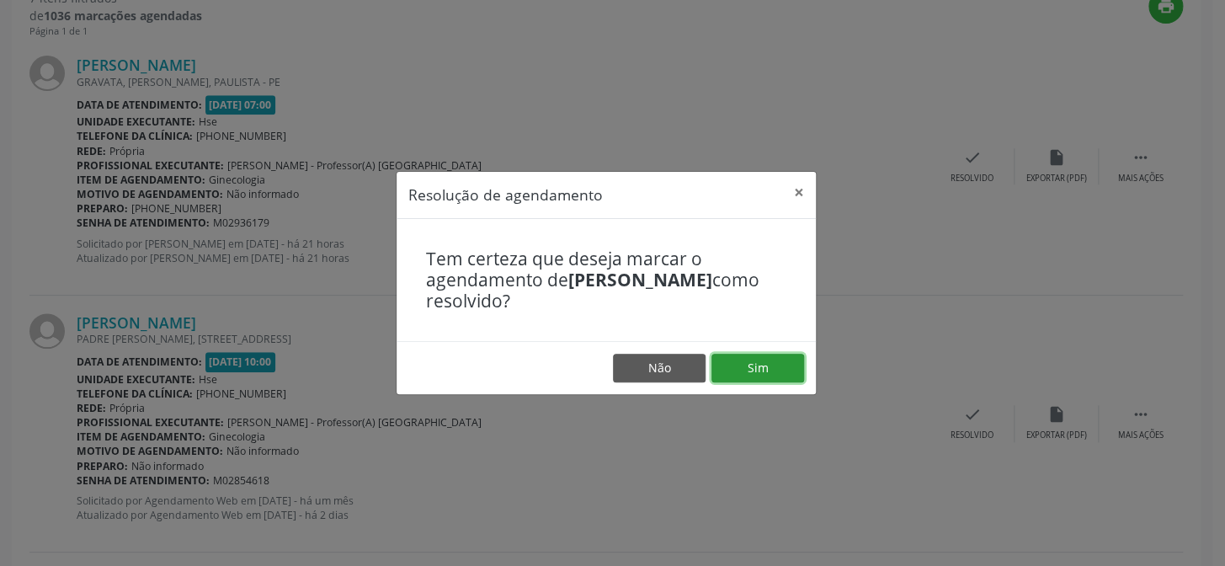
click at [769, 370] on button "Sim" at bounding box center [758, 368] width 93 height 29
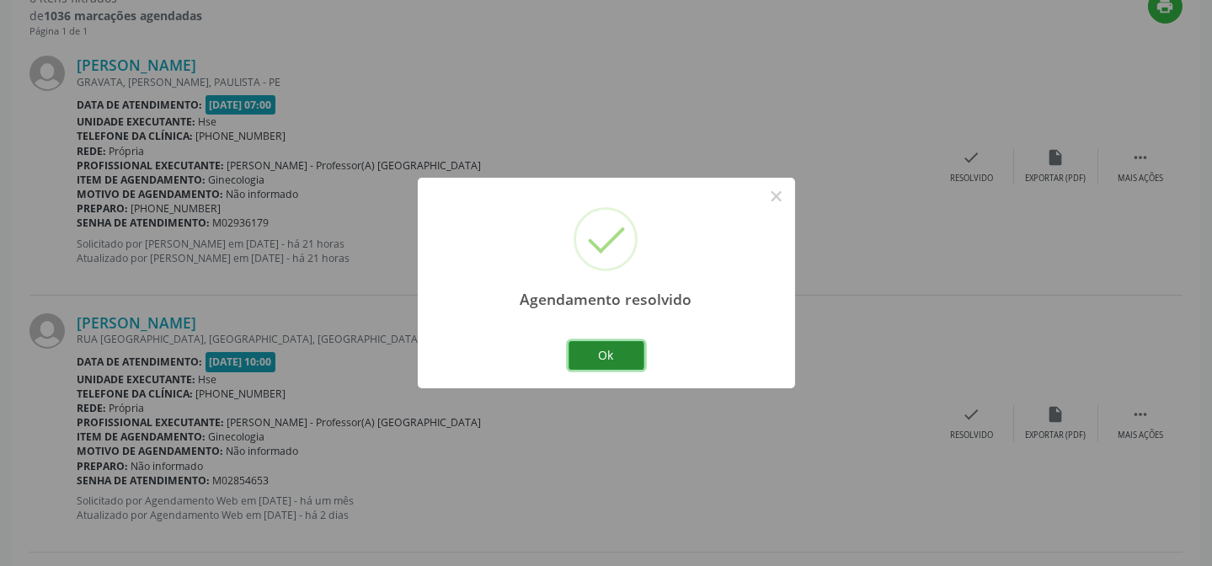
click at [615, 351] on button "Ok" at bounding box center [606, 355] width 76 height 29
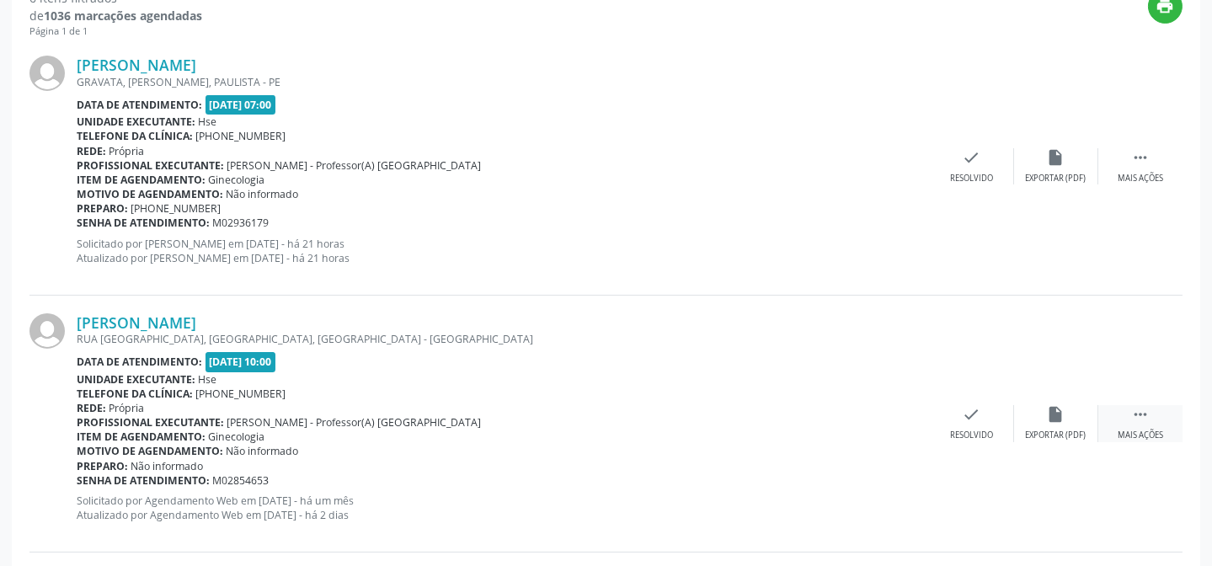
click at [1128, 415] on div " Mais ações" at bounding box center [1140, 423] width 84 height 36
click at [1047, 417] on icon "alarm_off" at bounding box center [1056, 414] width 19 height 19
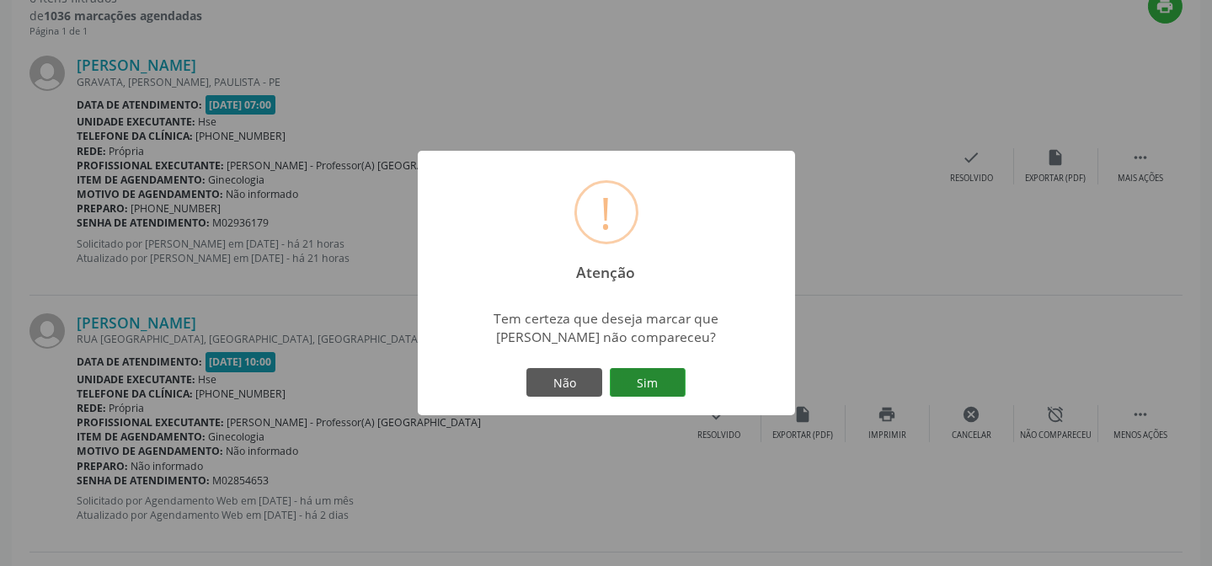
click at [611, 379] on button "Sim" at bounding box center [648, 382] width 76 height 29
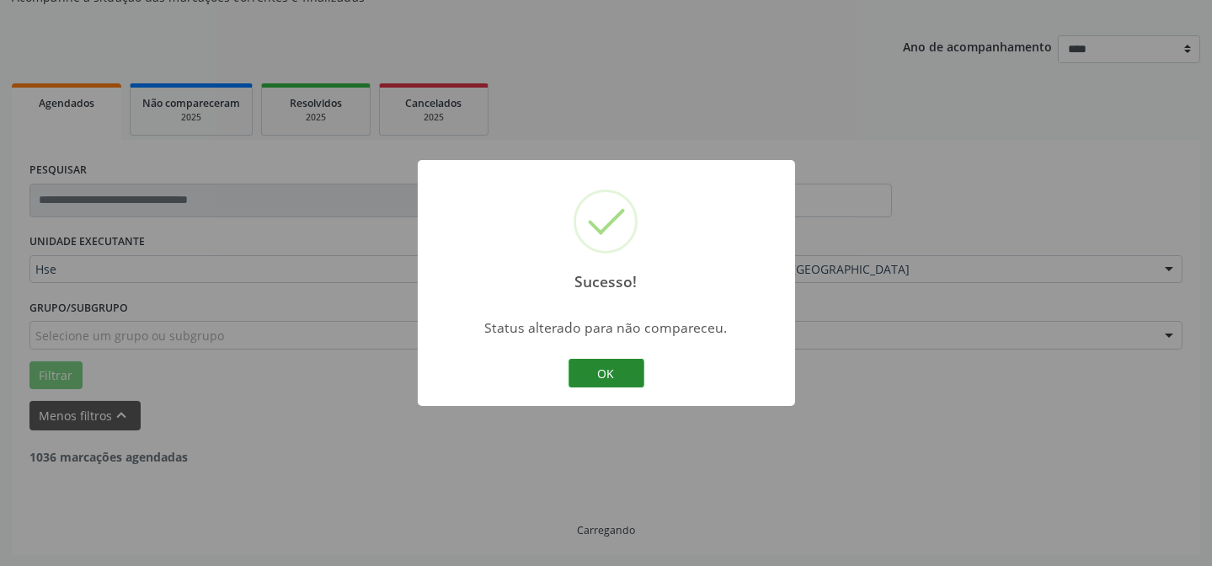
click at [612, 385] on button "OK" at bounding box center [606, 373] width 76 height 29
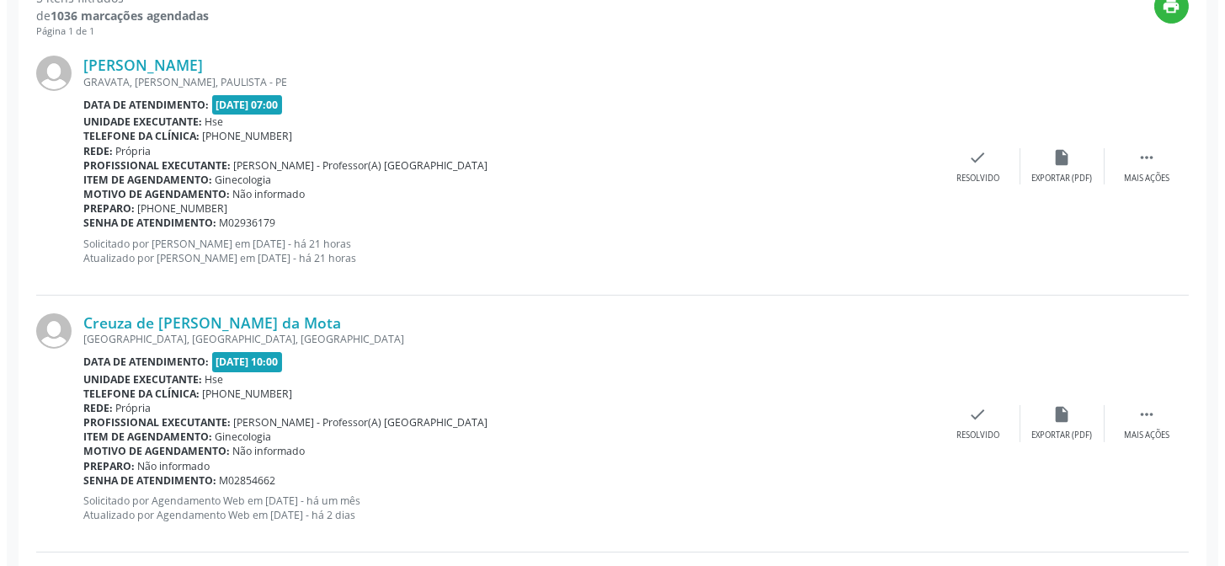
scroll to position [704, 0]
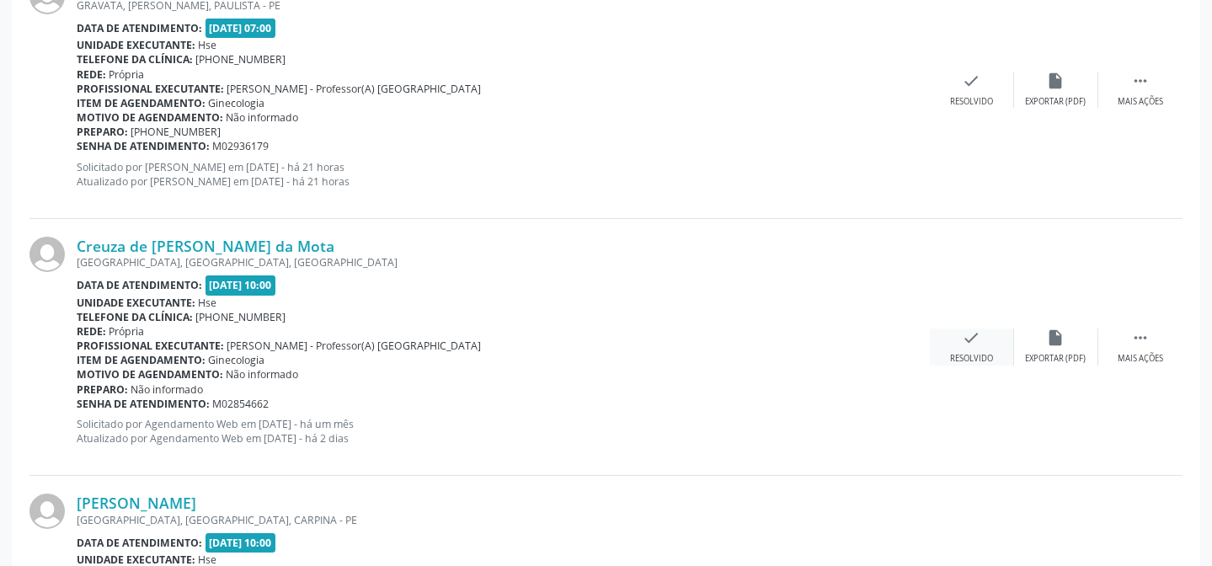
click at [965, 354] on div "Resolvido" at bounding box center [971, 359] width 43 height 12
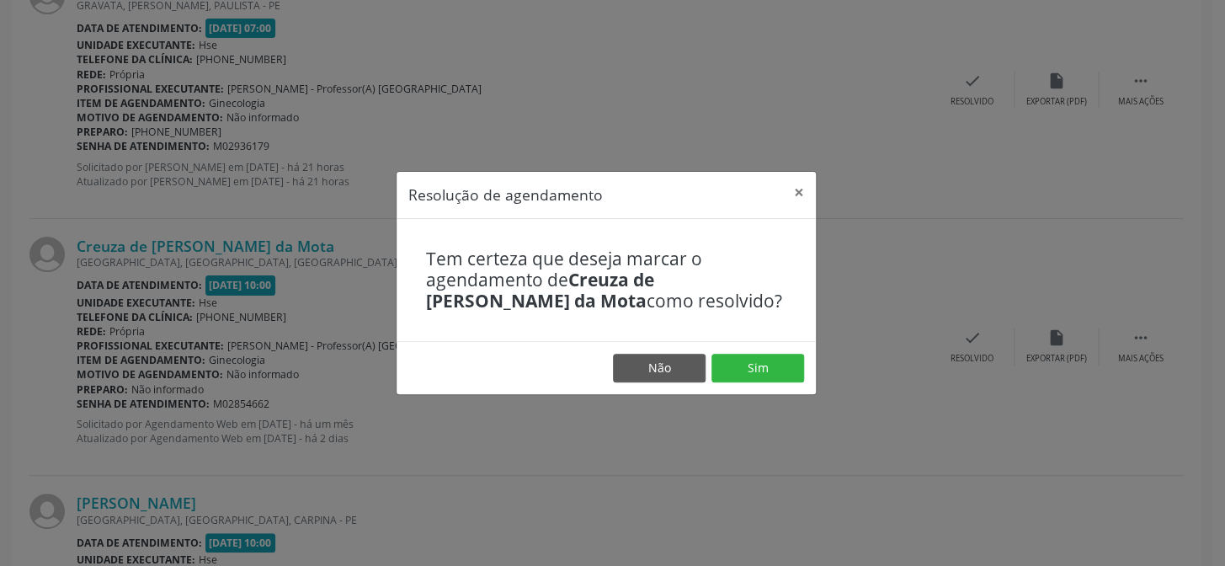
click at [756, 348] on footer "Não Sim" at bounding box center [606, 367] width 419 height 53
click at [749, 361] on button "Sim" at bounding box center [758, 368] width 93 height 29
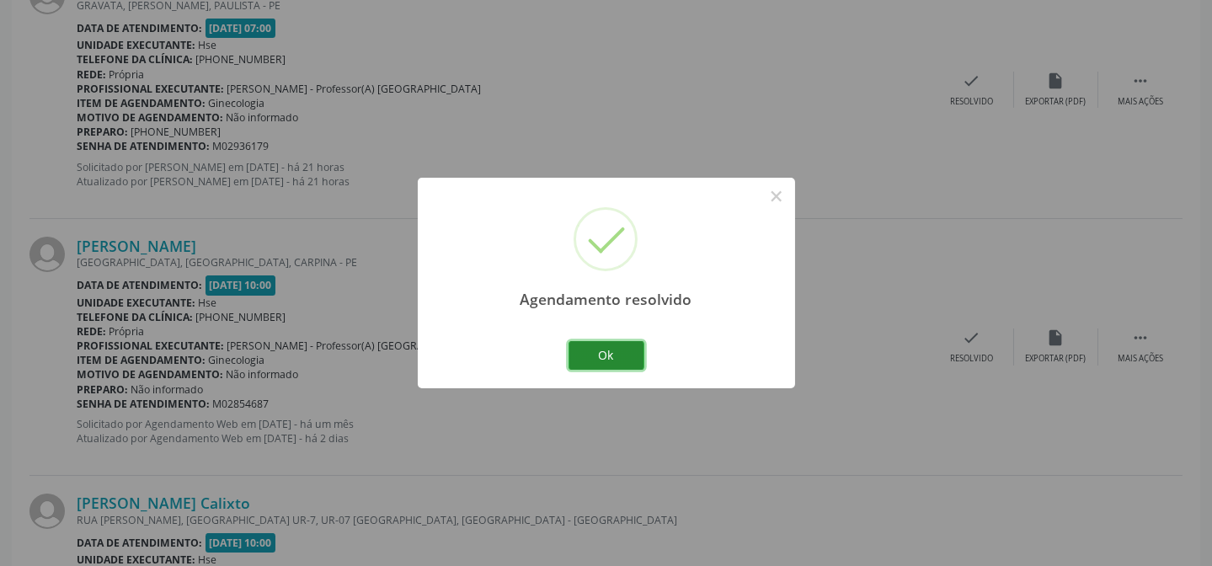
click at [616, 349] on button "Ok" at bounding box center [606, 355] width 76 height 29
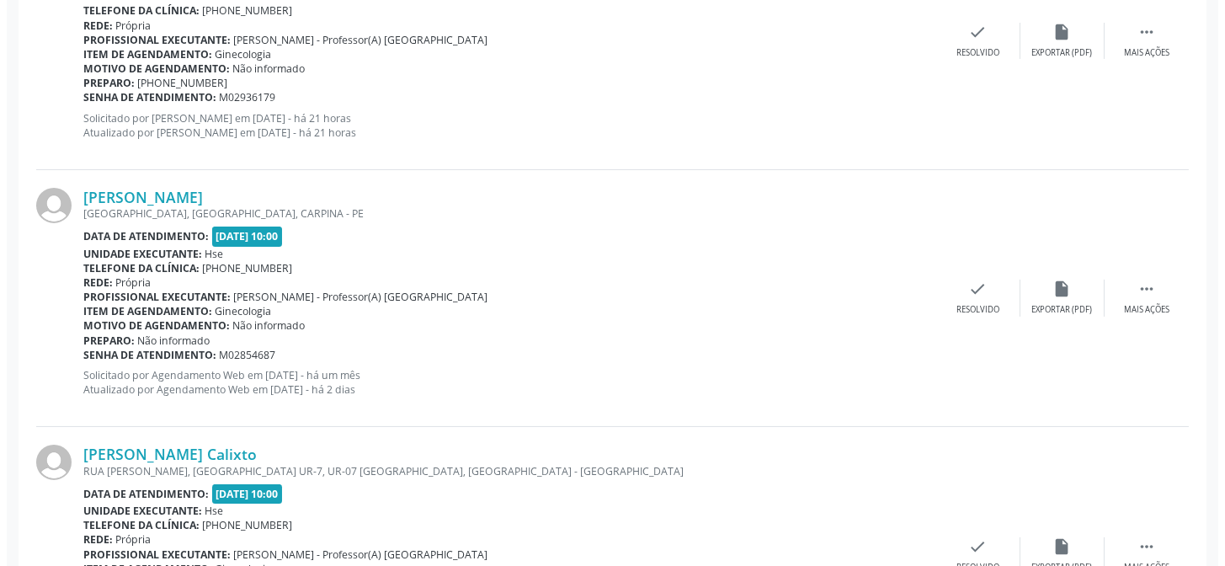
scroll to position [781, 0]
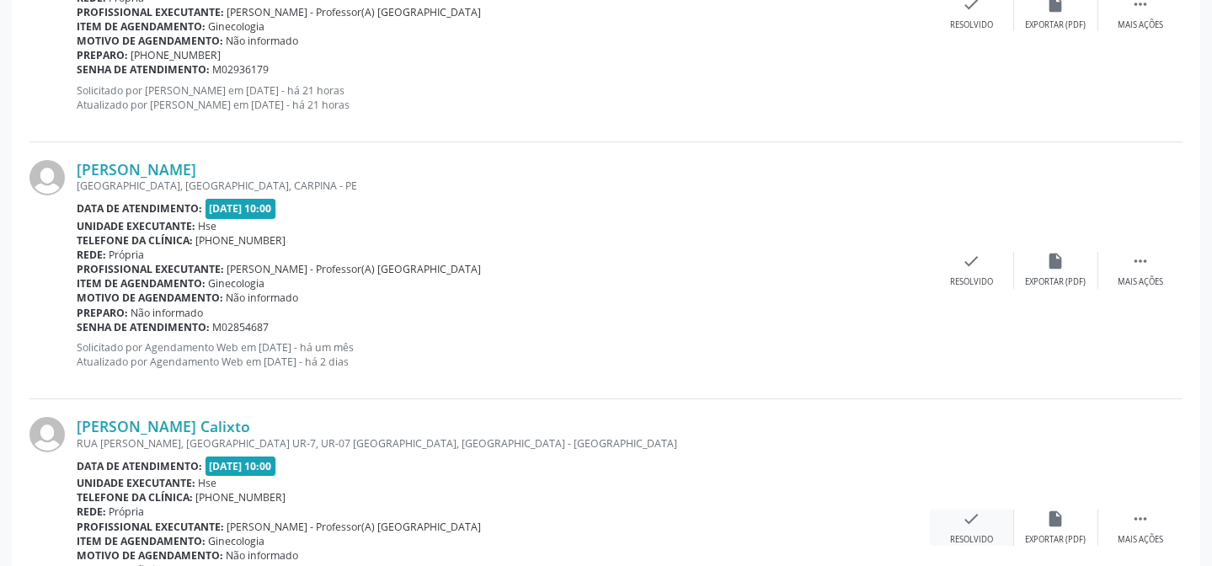
click at [984, 520] on div "check Resolvido" at bounding box center [972, 527] width 84 height 36
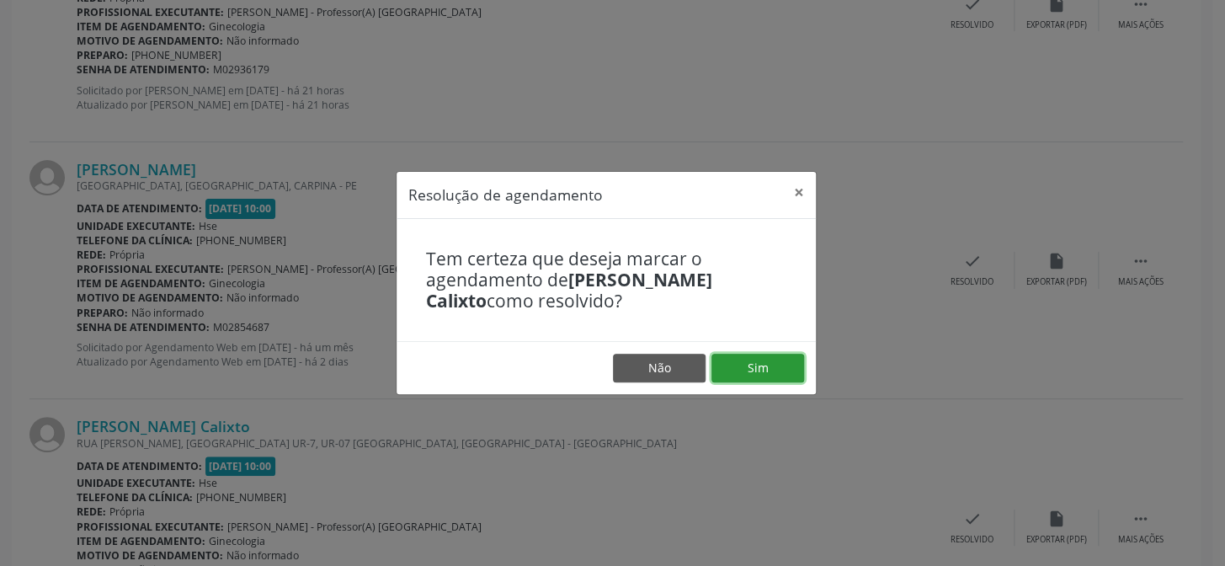
click at [757, 364] on button "Sim" at bounding box center [758, 368] width 93 height 29
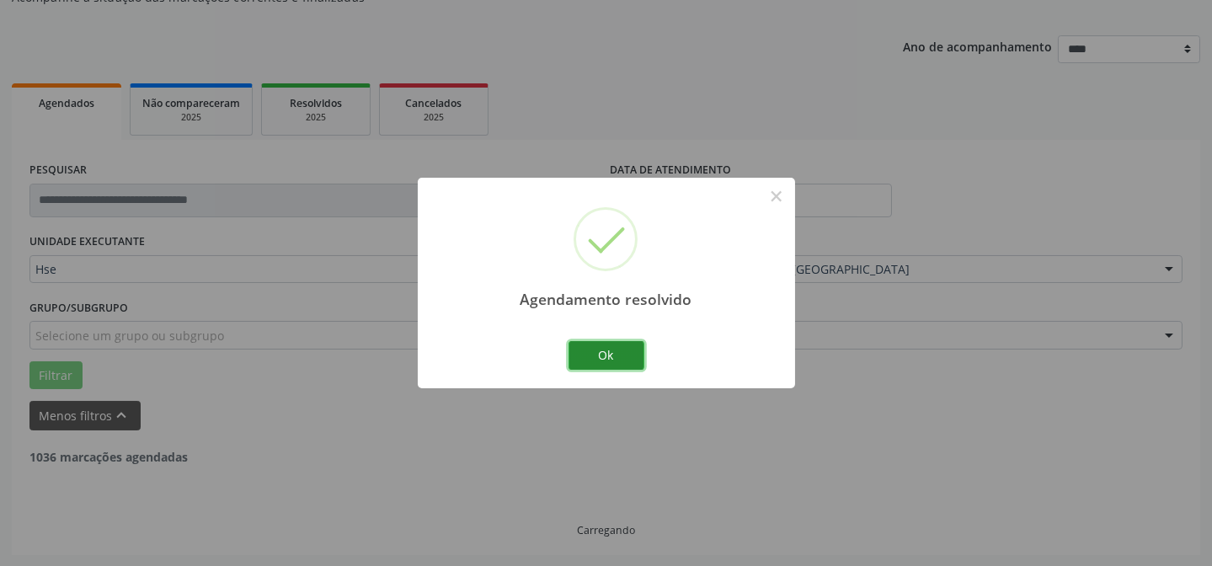
click at [599, 350] on button "Ok" at bounding box center [606, 355] width 76 height 29
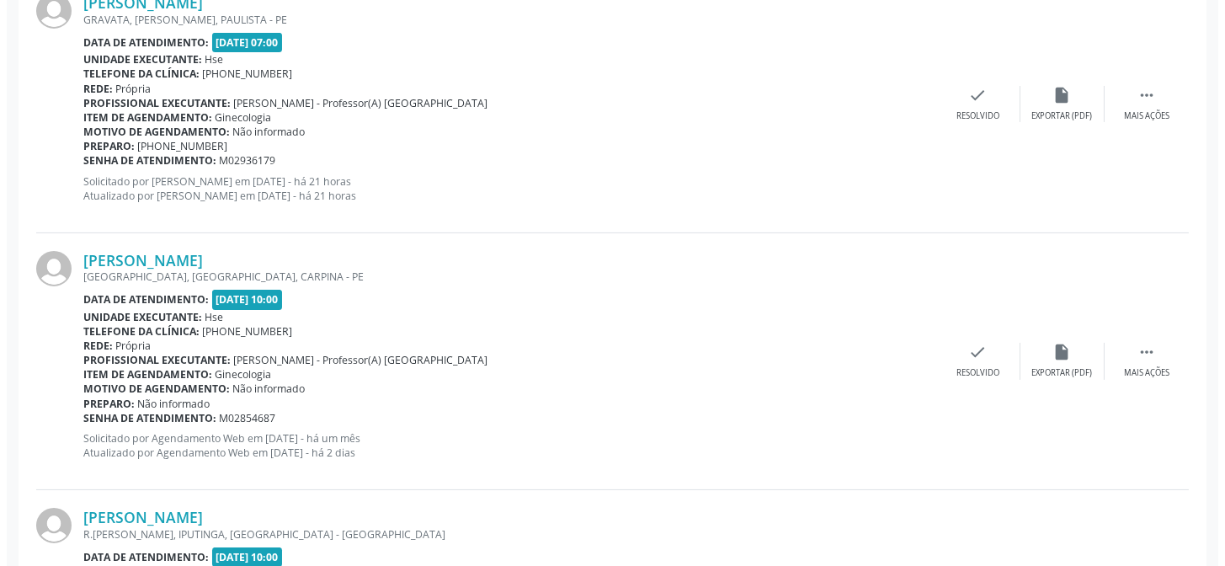
scroll to position [704, 0]
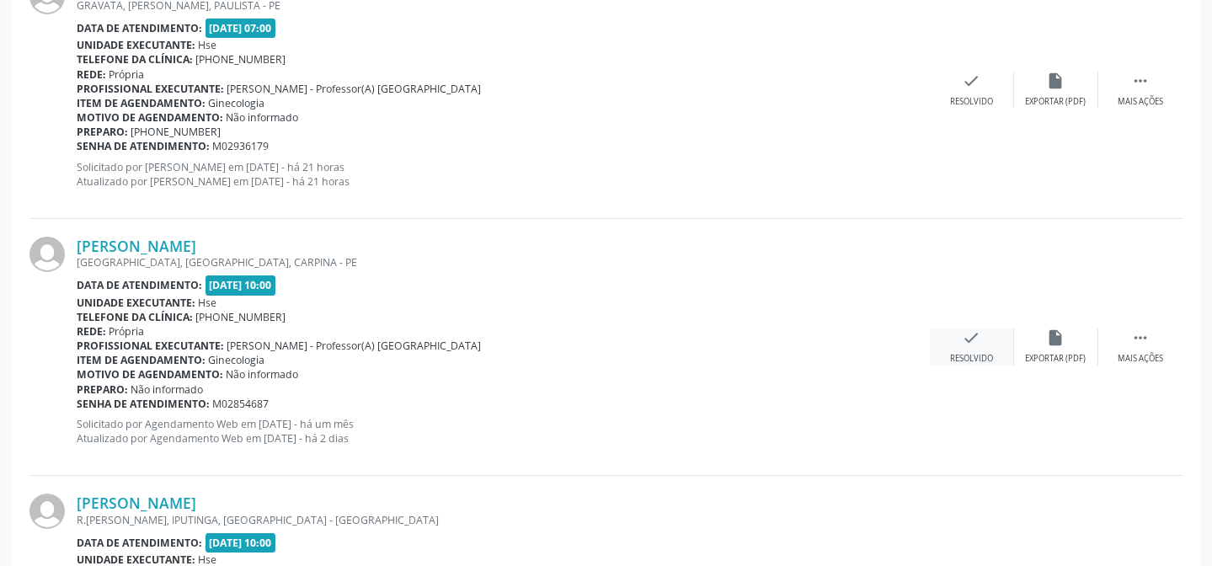
click at [997, 332] on div "check Resolvido" at bounding box center [972, 346] width 84 height 36
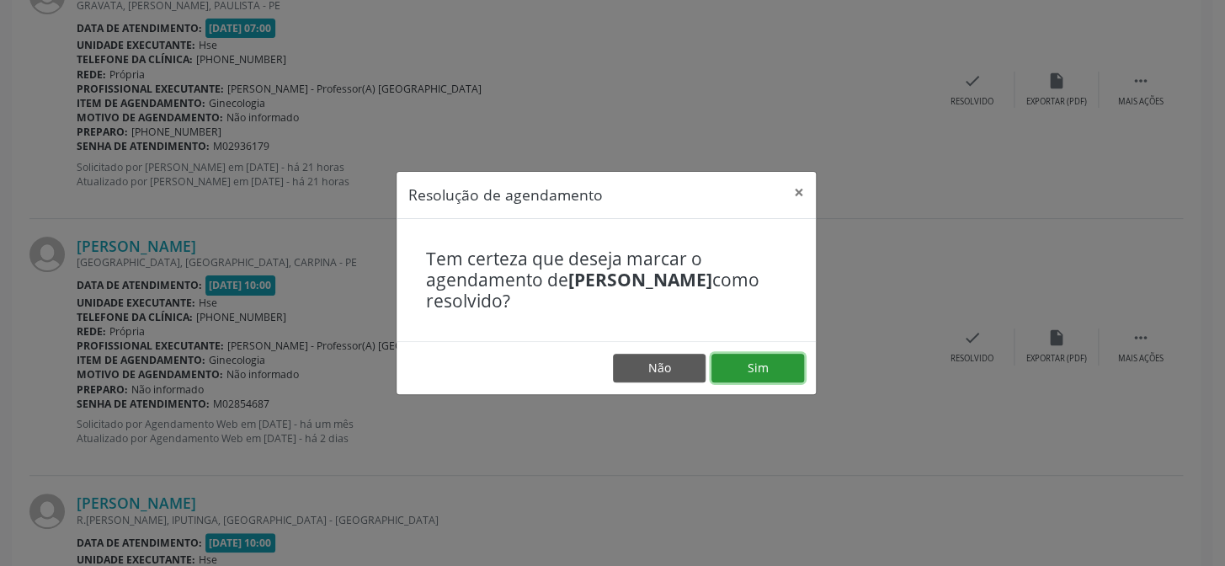
click at [782, 356] on button "Sim" at bounding box center [758, 368] width 93 height 29
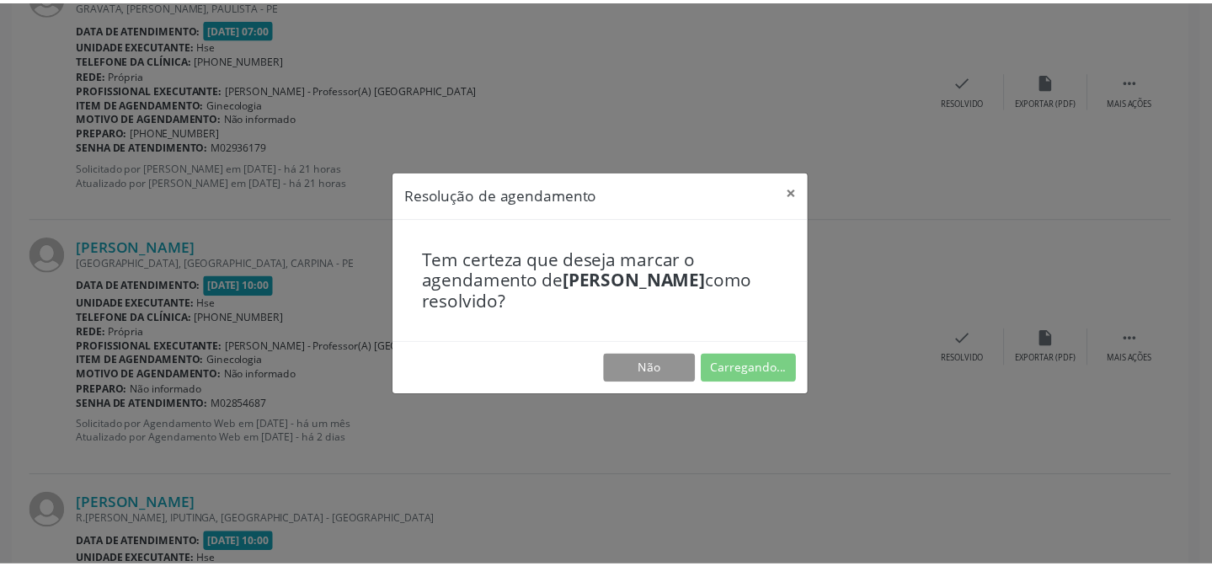
scroll to position [151, 0]
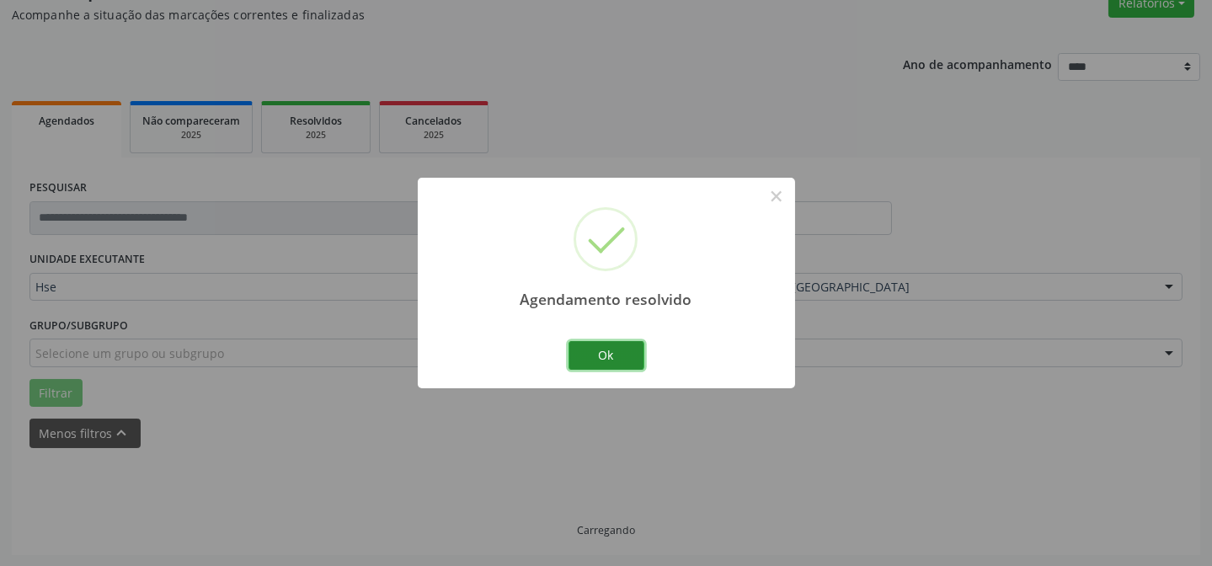
click at [615, 344] on button "Ok" at bounding box center [606, 355] width 76 height 29
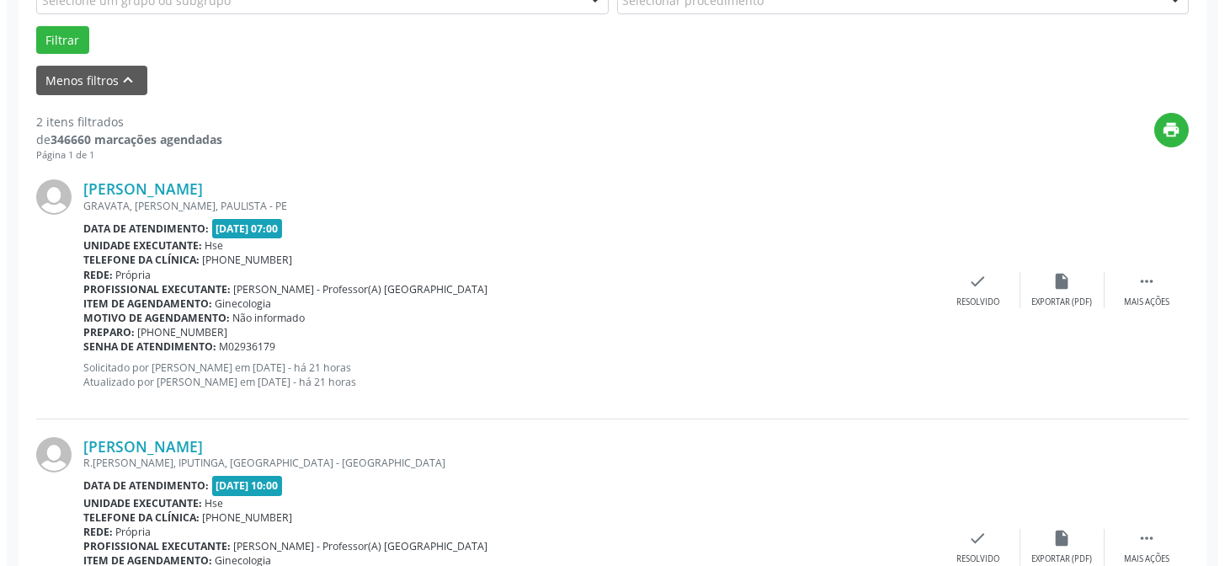
scroll to position [641, 0]
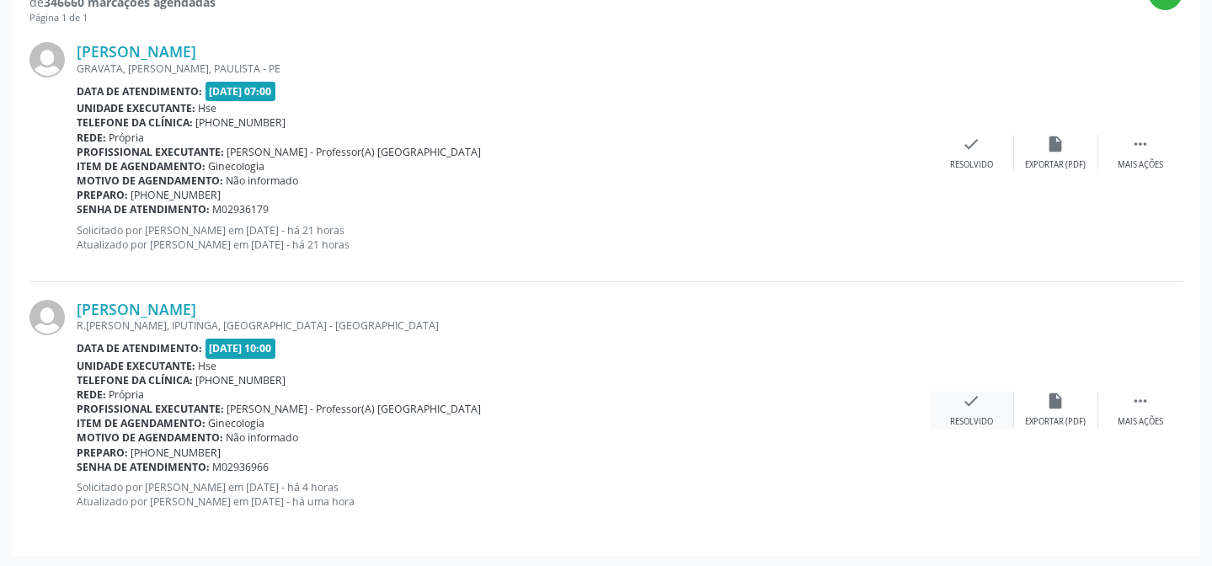
click at [994, 409] on div "check Resolvido" at bounding box center [972, 410] width 84 height 36
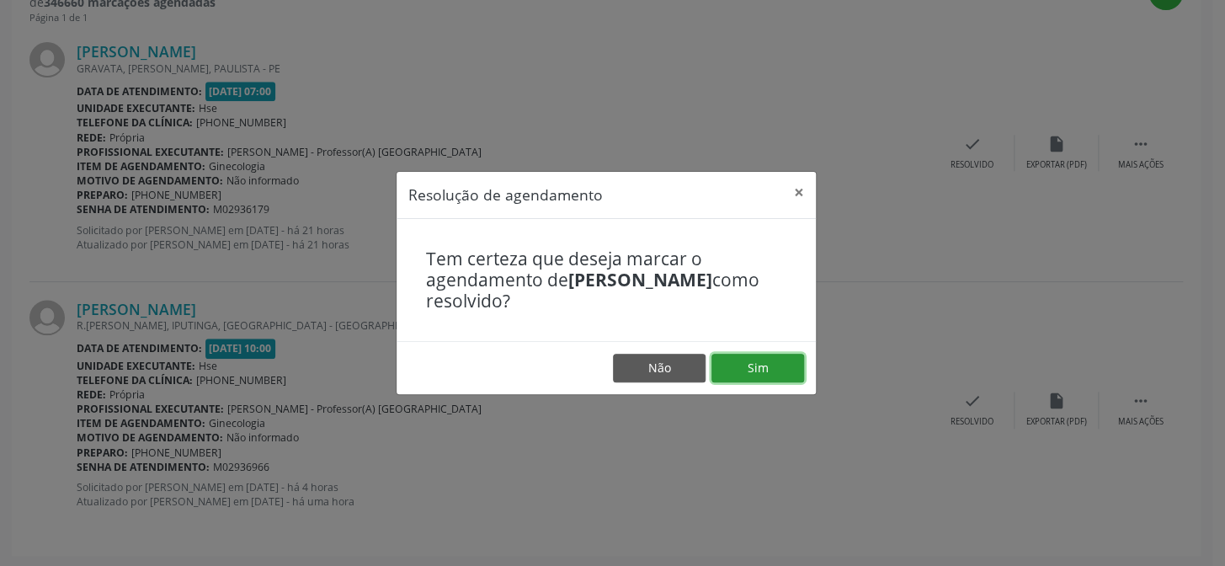
click at [754, 362] on button "Sim" at bounding box center [758, 368] width 93 height 29
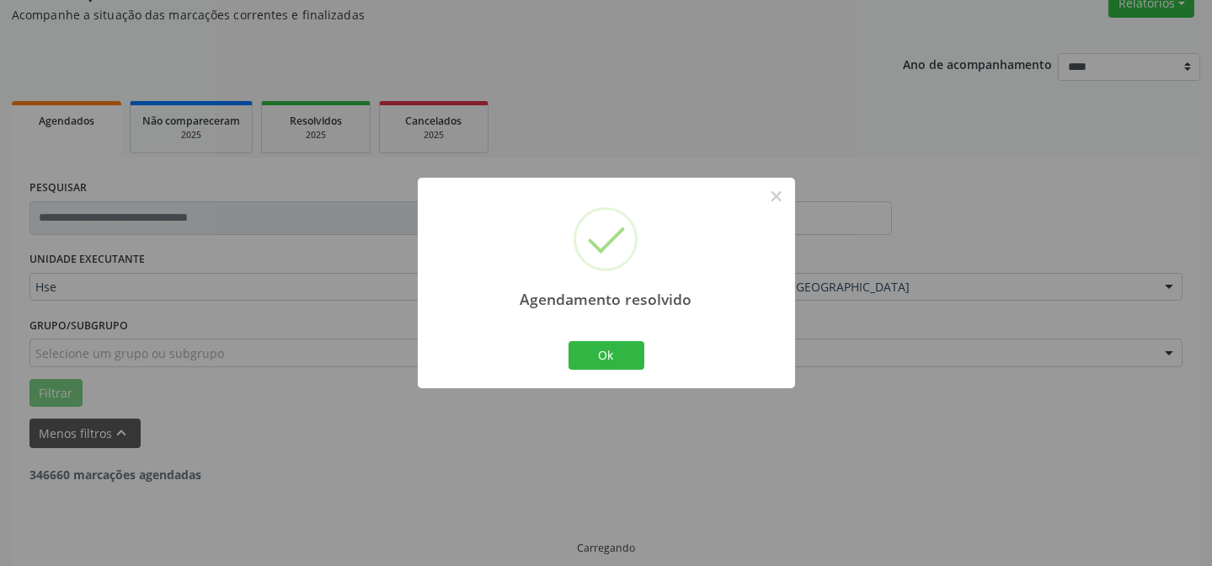
scroll to position [385, 0]
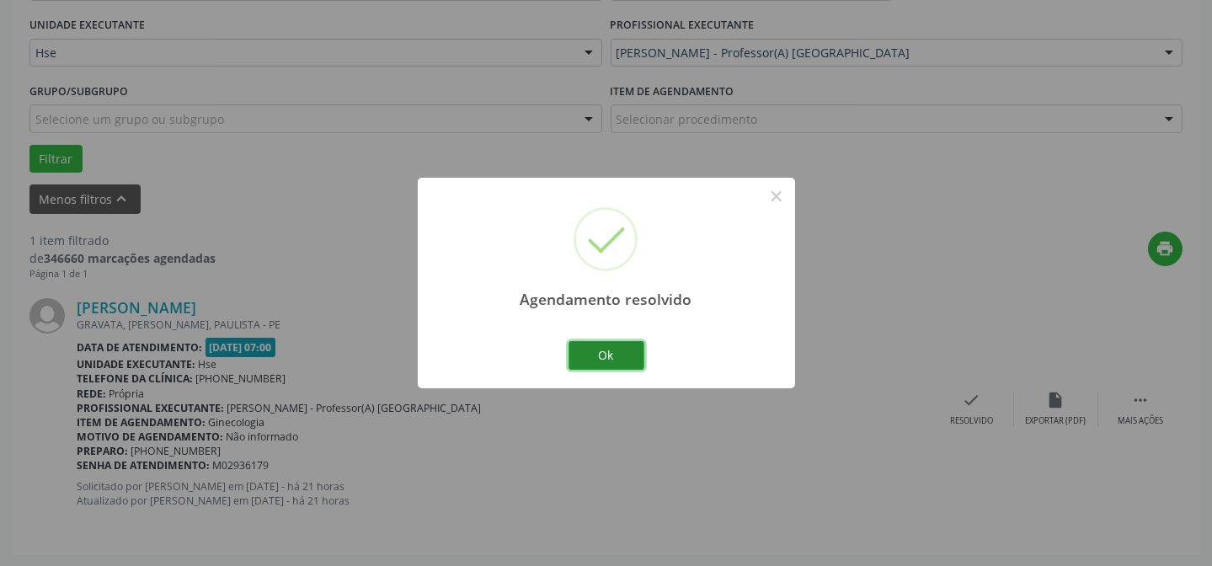
click at [633, 355] on button "Ok" at bounding box center [606, 355] width 76 height 29
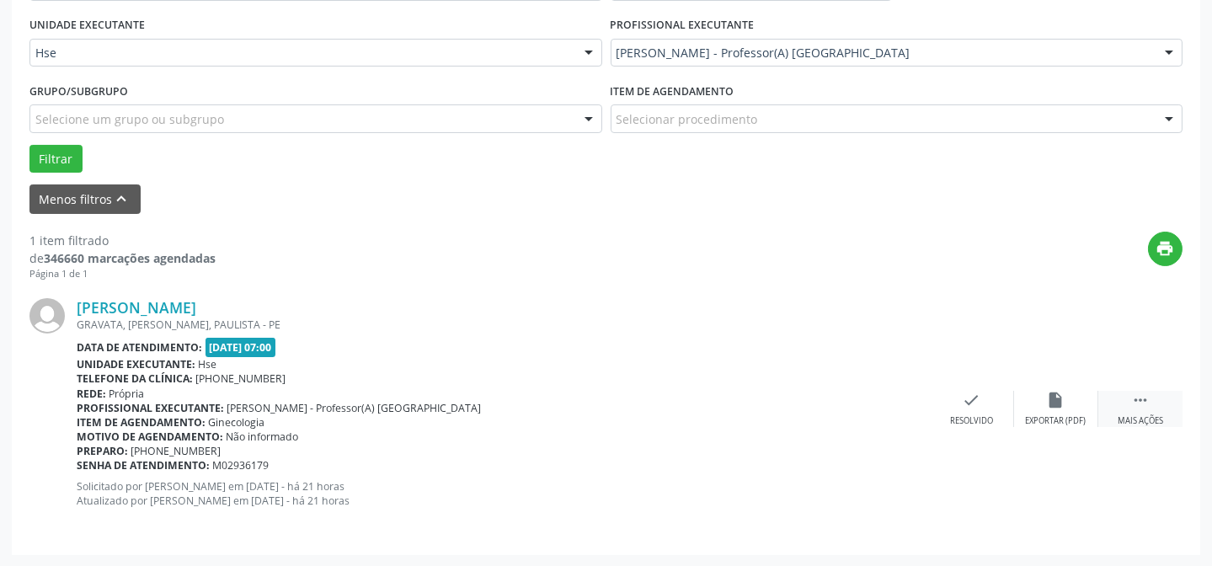
click at [1142, 398] on icon "" at bounding box center [1140, 400] width 19 height 19
click at [1036, 398] on div "alarm_off Não compareceu" at bounding box center [1056, 409] width 84 height 36
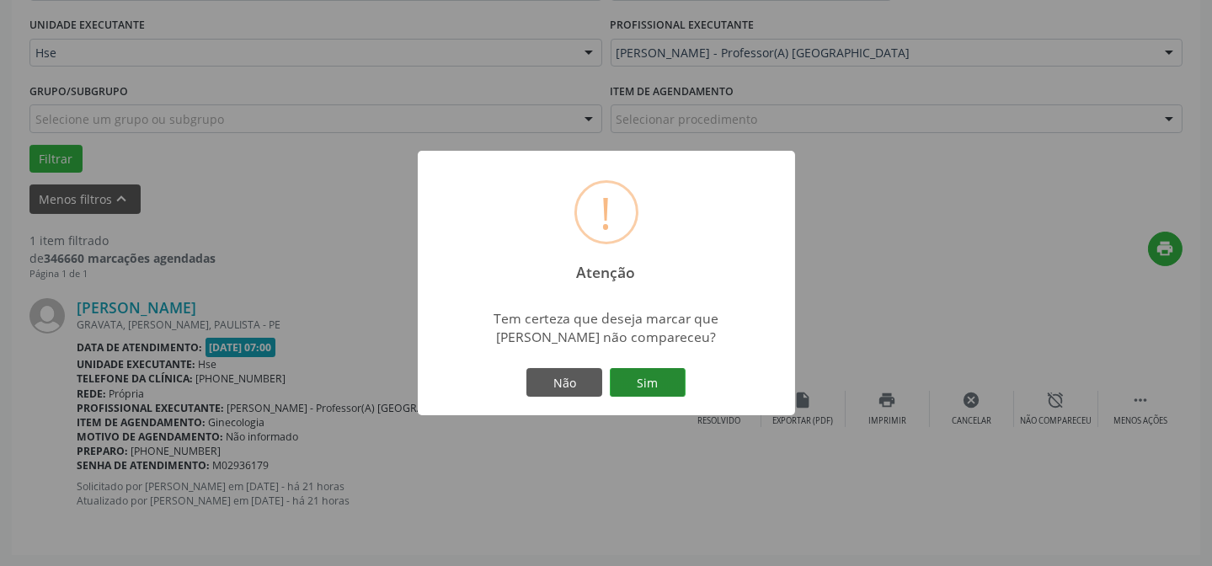
click at [640, 378] on button "Sim" at bounding box center [648, 382] width 76 height 29
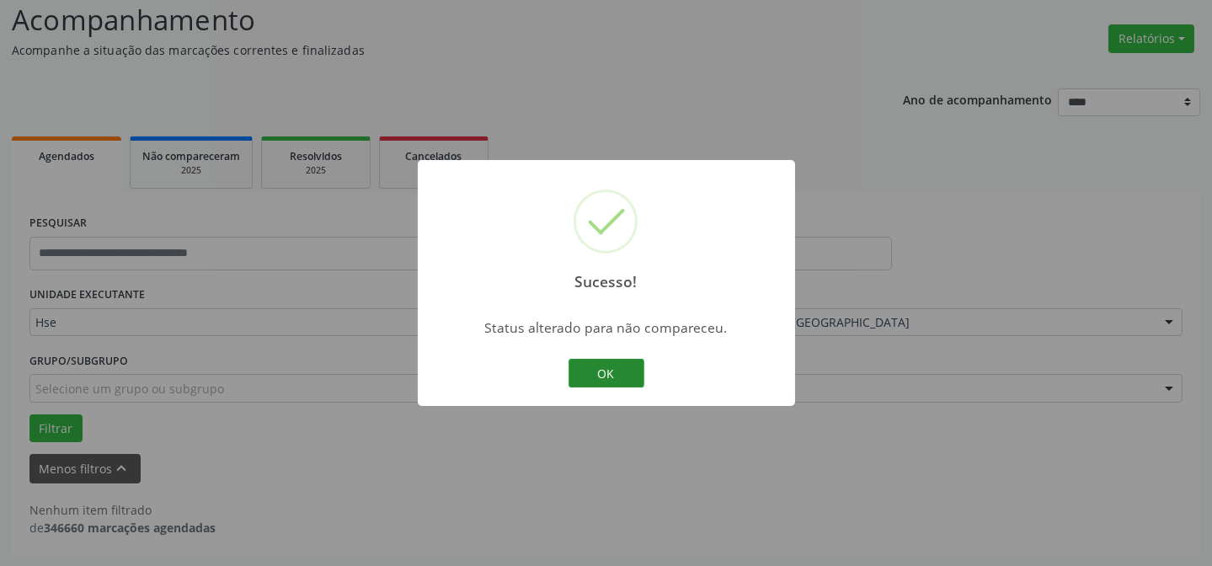
scroll to position [114, 0]
click at [607, 370] on button "OK" at bounding box center [606, 373] width 76 height 29
